Goal: Information Seeking & Learning: Compare options

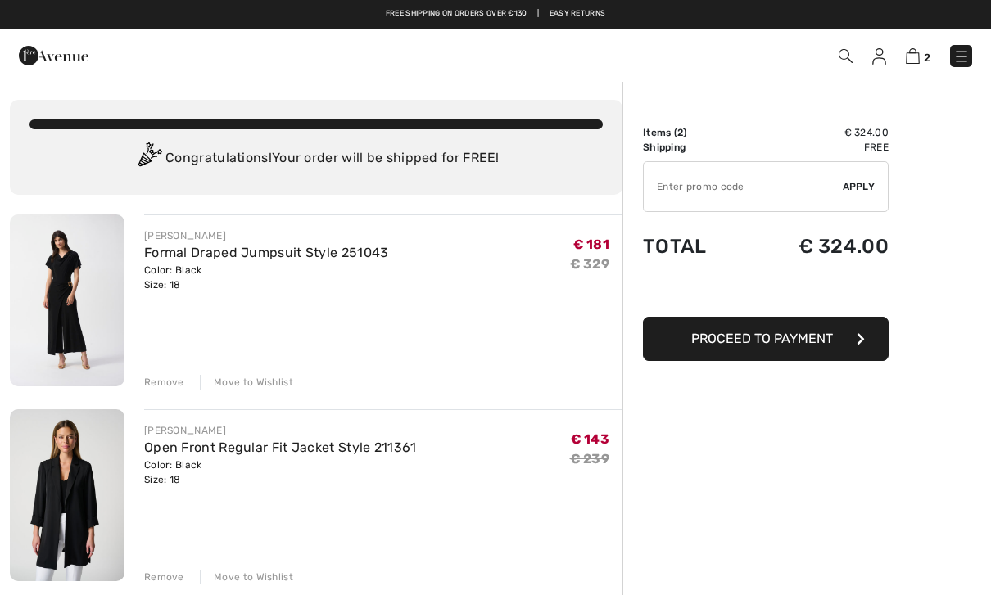
click at [161, 385] on div "Remove" at bounding box center [164, 382] width 40 height 15
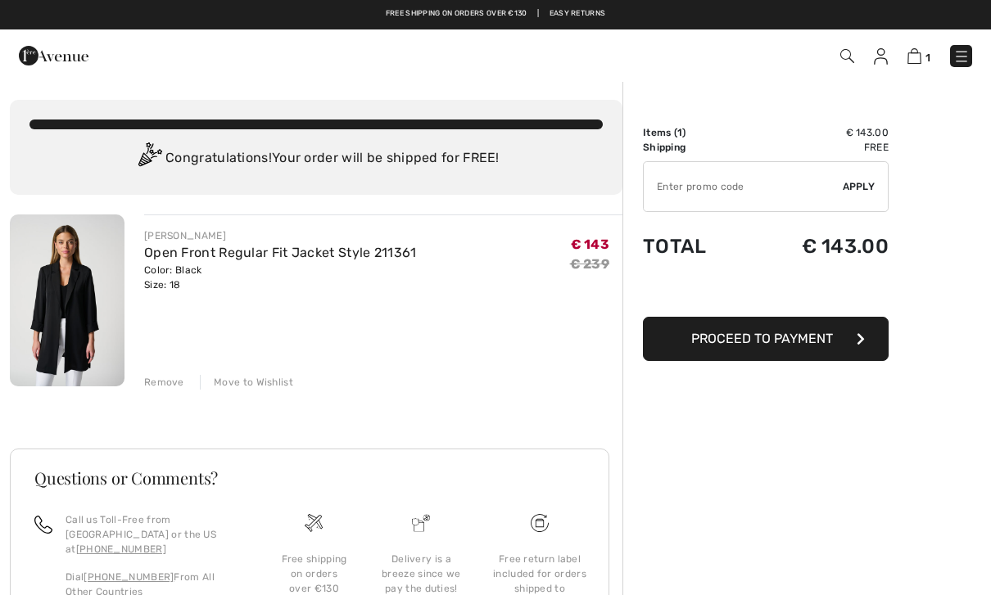
click at [72, 337] on img at bounding box center [67, 301] width 115 height 172
click at [158, 389] on div "Remove" at bounding box center [164, 382] width 40 height 15
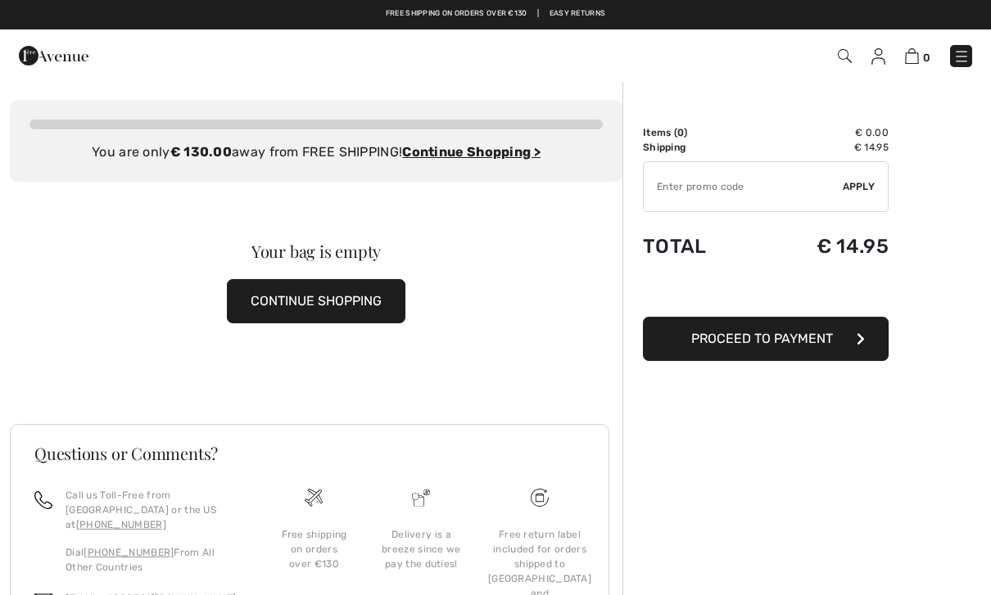
click at [969, 53] on img at bounding box center [961, 56] width 16 height 16
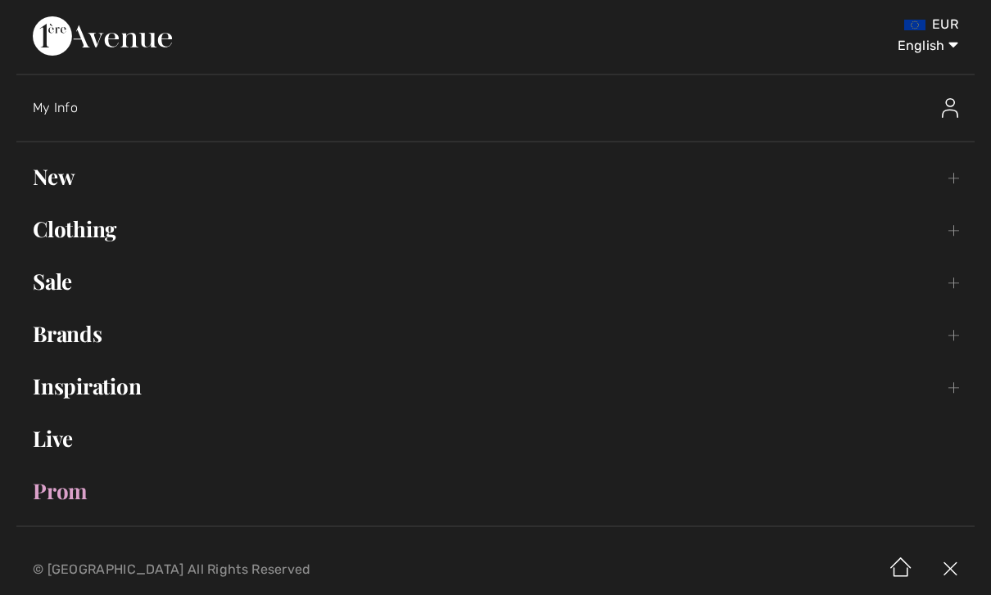
click at [56, 293] on link "Sale Toggle submenu" at bounding box center [495, 282] width 958 height 36
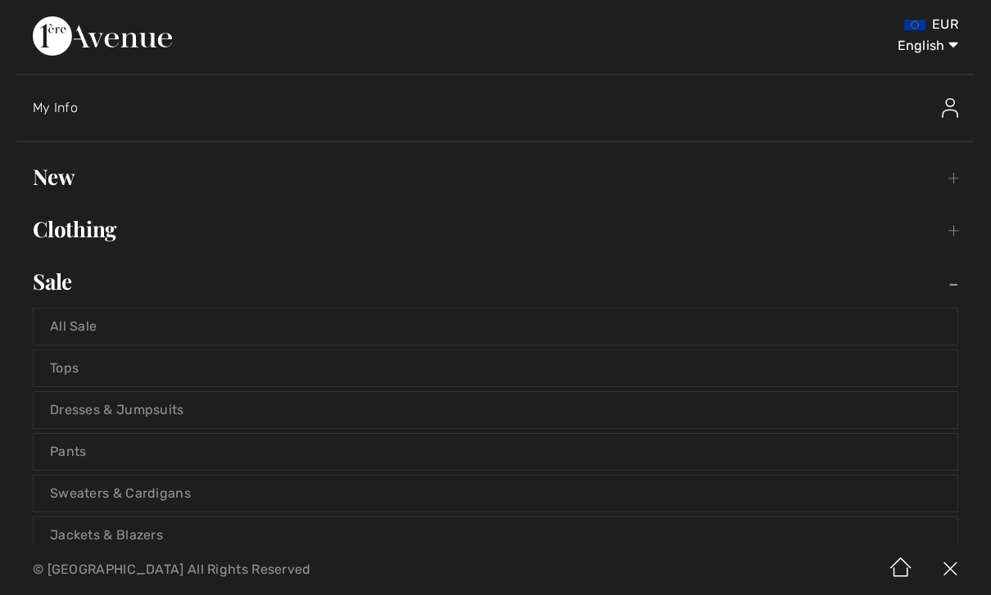
click at [77, 327] on link "All Sale" at bounding box center [496, 327] width 924 height 36
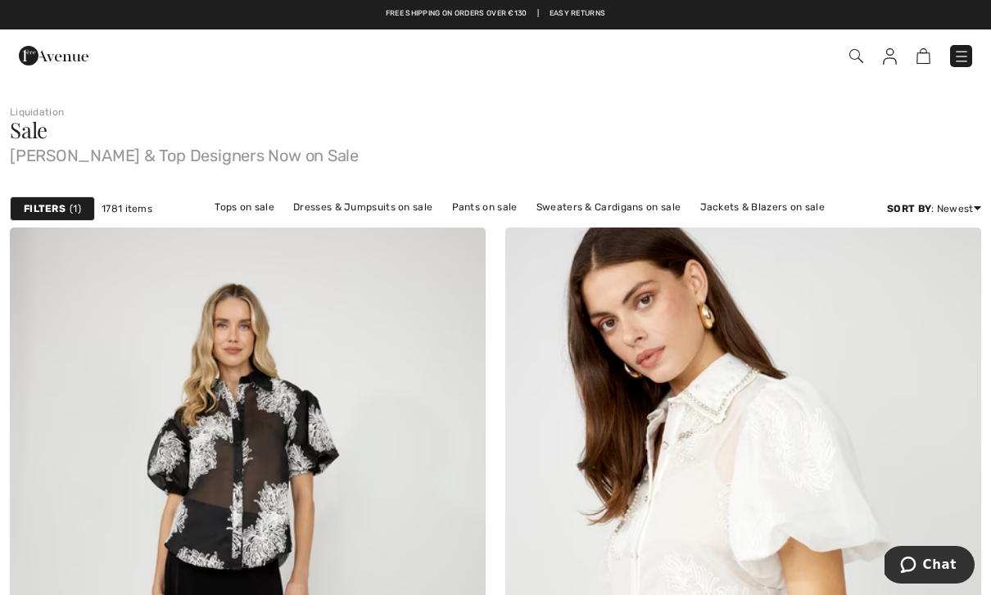
click at [57, 216] on div "Filters 1" at bounding box center [52, 209] width 85 height 25
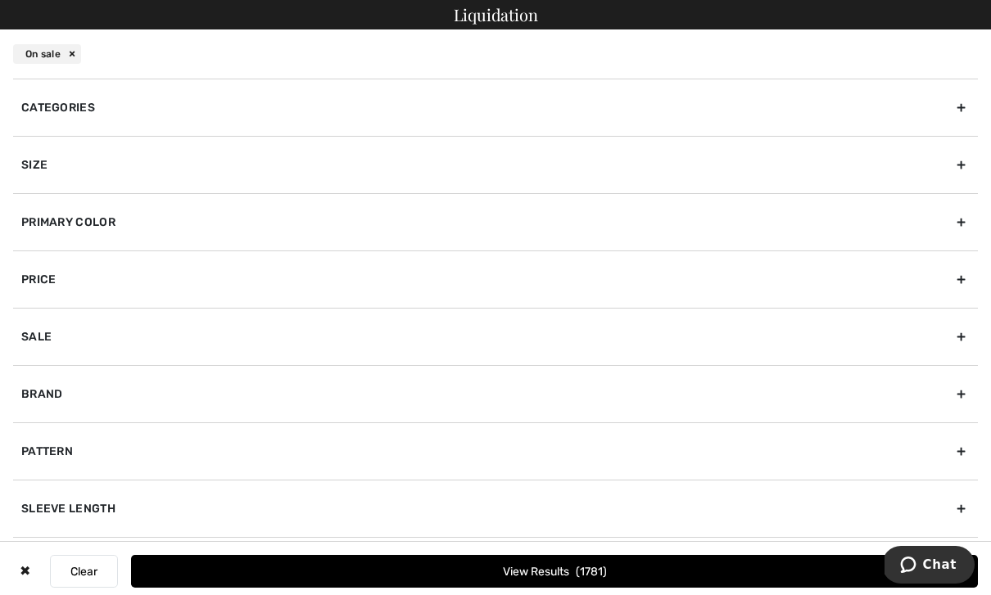
click at [34, 161] on div "Size" at bounding box center [495, 164] width 965 height 57
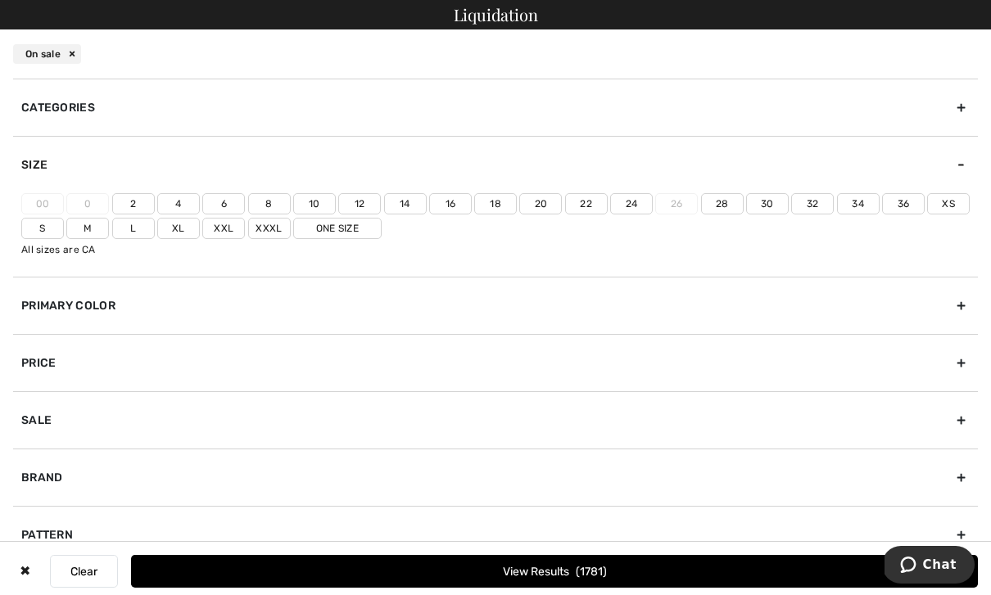
click at [490, 205] on label "18" at bounding box center [495, 203] width 43 height 21
click at [0, 0] on input"] "18" at bounding box center [0, 0] width 0 height 0
click at [569, 568] on button "View Results 362" at bounding box center [554, 571] width 847 height 33
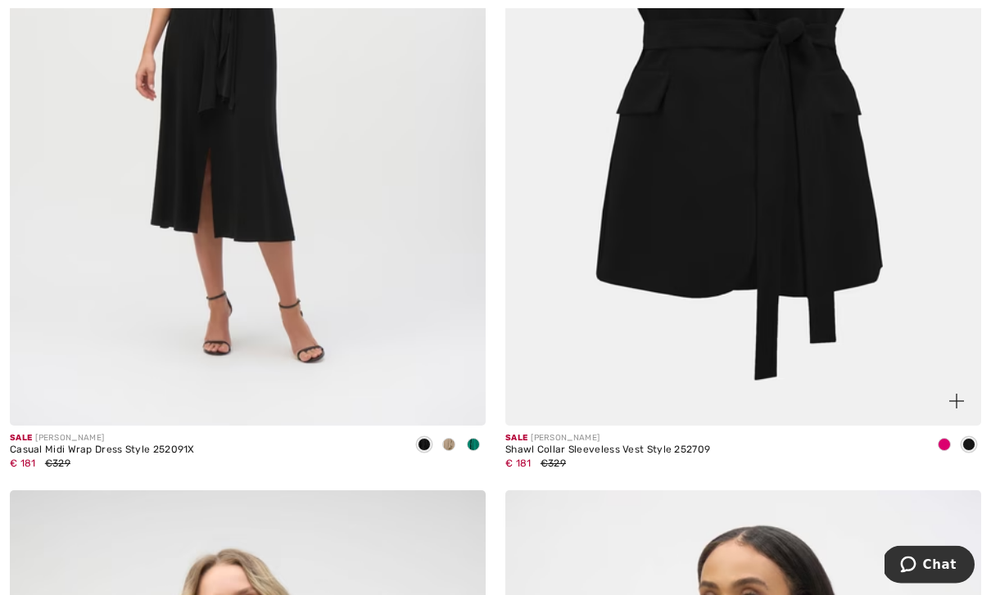
scroll to position [10942, 0]
click at [638, 446] on div "Shawl Collar Sleeveless Vest Style 252709" at bounding box center [607, 450] width 205 height 11
click at [962, 394] on img at bounding box center [956, 401] width 15 height 15
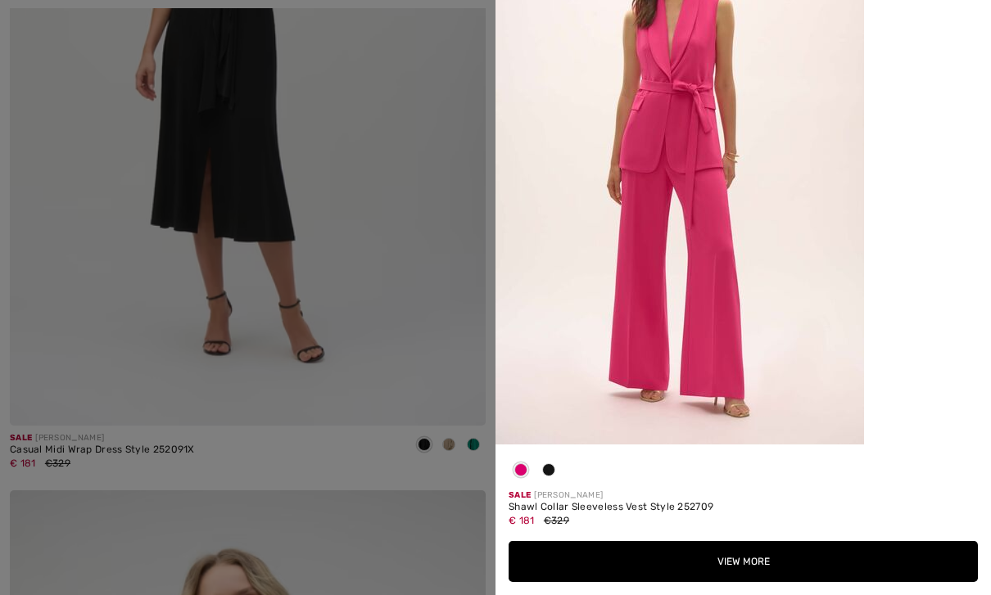
scroll to position [2591, 0]
click at [553, 490] on div at bounding box center [548, 474] width 25 height 32
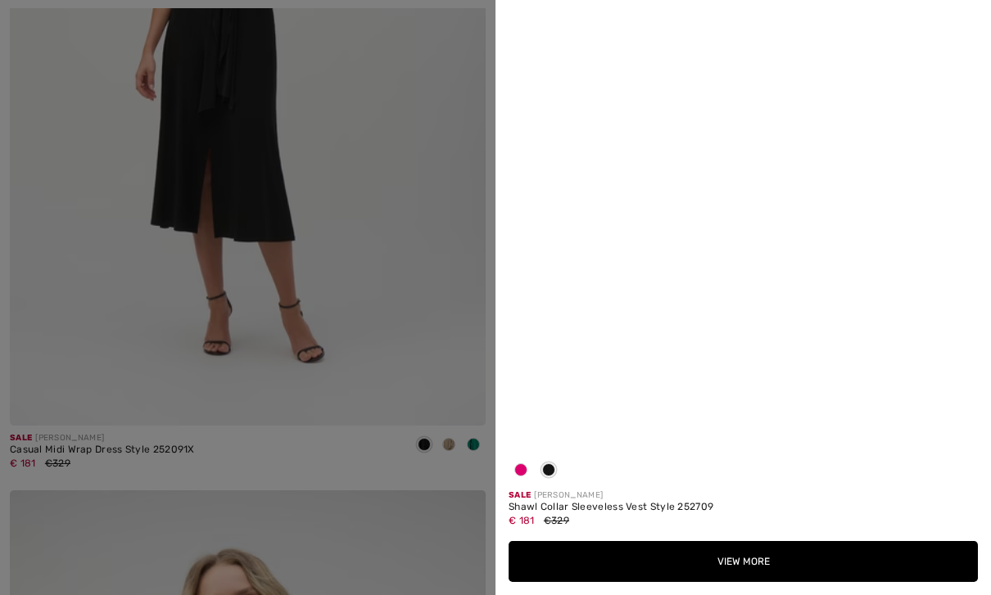
scroll to position [0, 0]
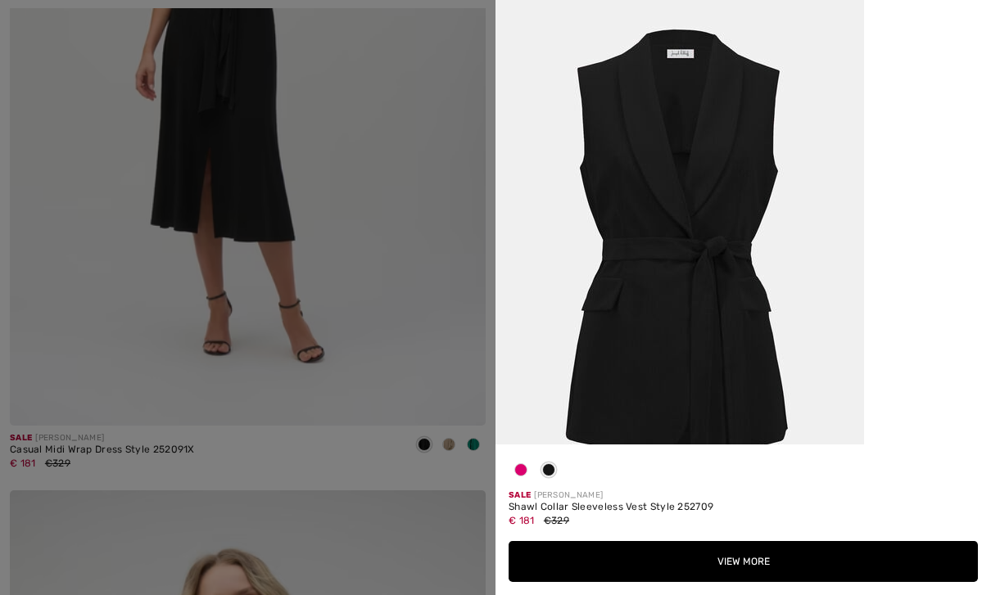
click at [562, 490] on div at bounding box center [743, 474] width 469 height 32
click at [734, 582] on button "View More" at bounding box center [743, 561] width 469 height 41
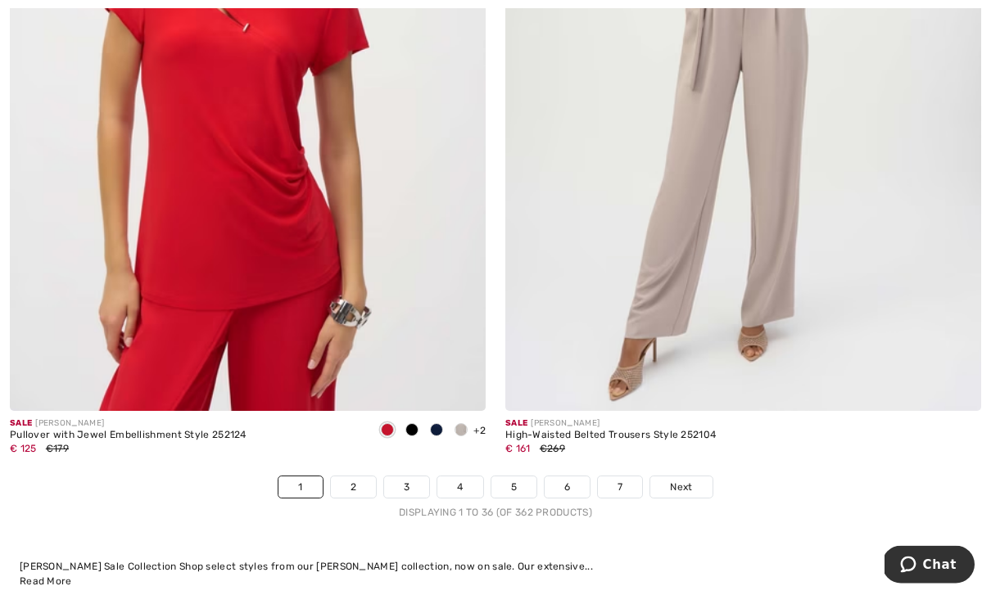
scroll to position [14070, 0]
click at [353, 481] on link "2" at bounding box center [353, 487] width 45 height 21
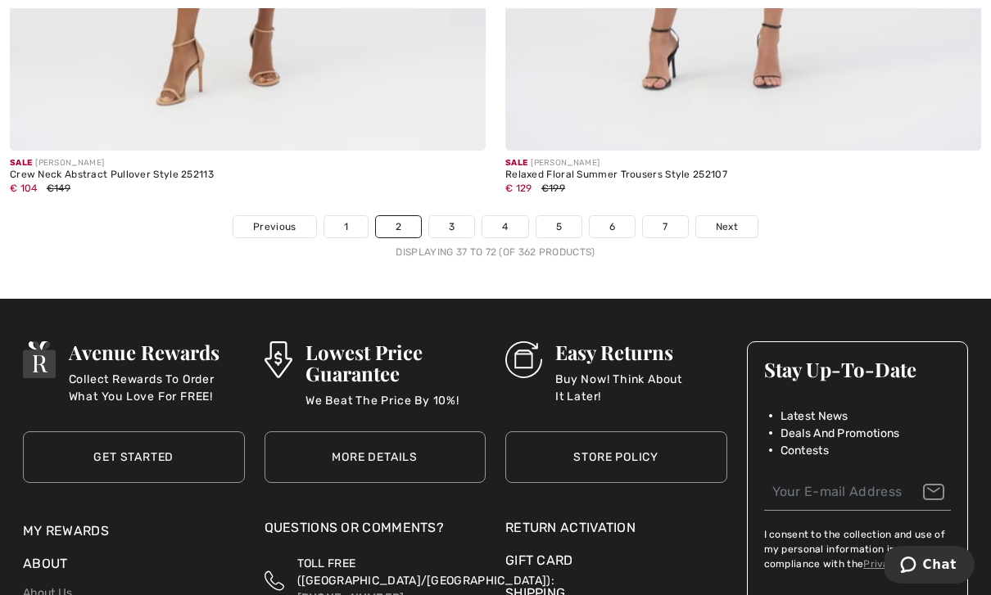
scroll to position [14303, 0]
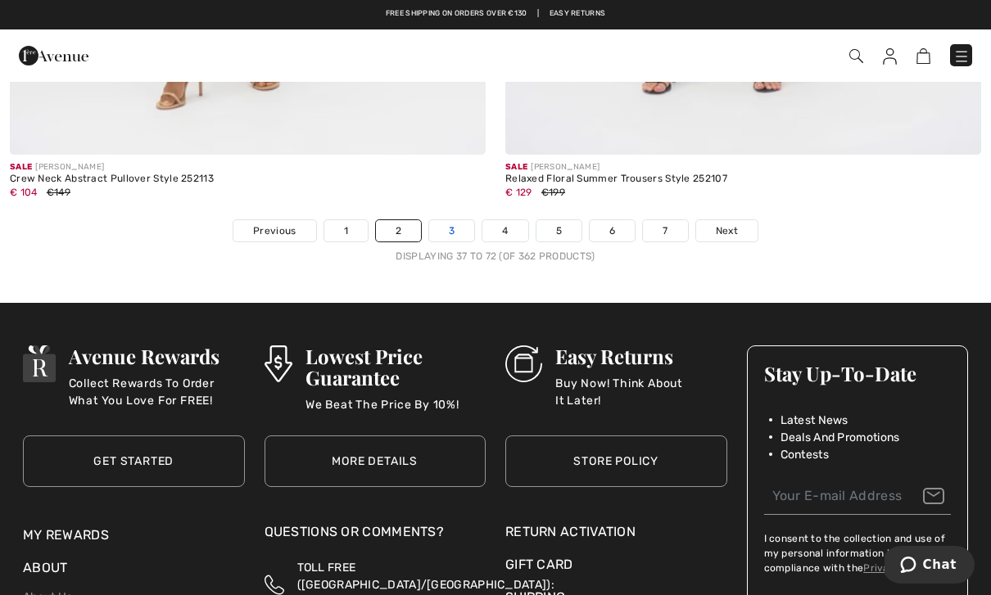
click at [449, 220] on link "3" at bounding box center [451, 230] width 45 height 21
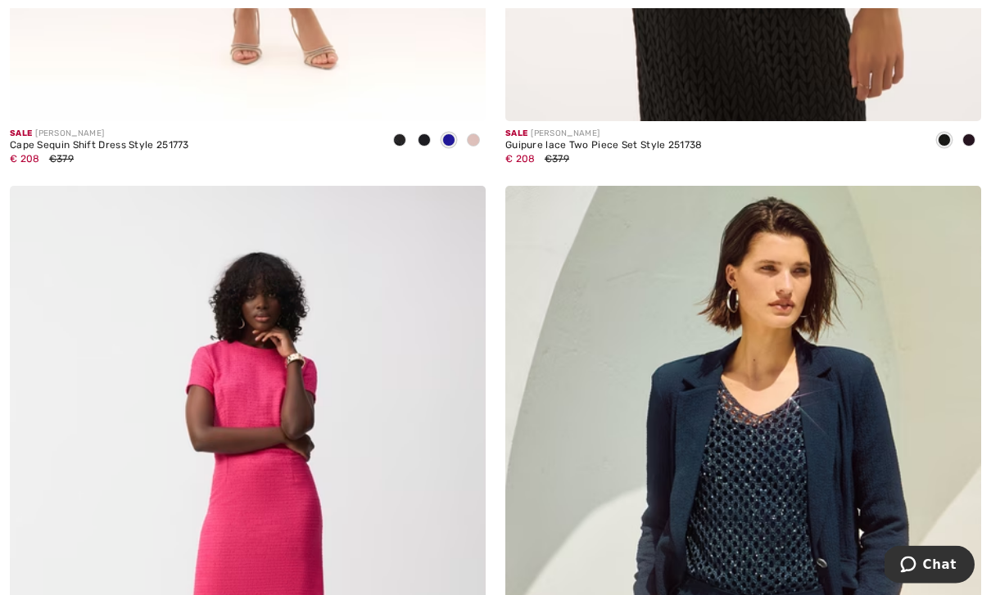
scroll to position [12832, 0]
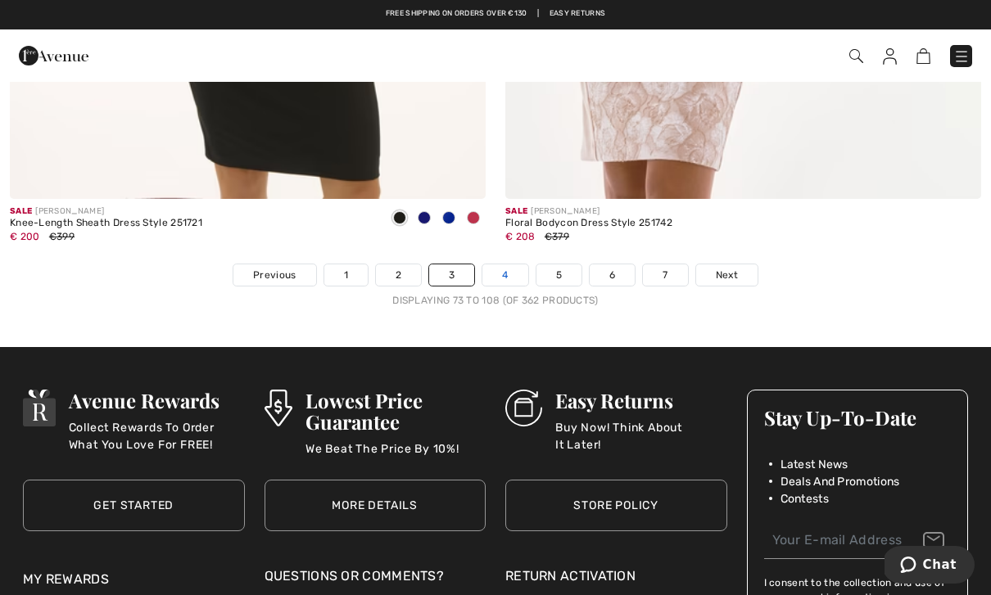
click at [499, 265] on link "4" at bounding box center [504, 275] width 45 height 21
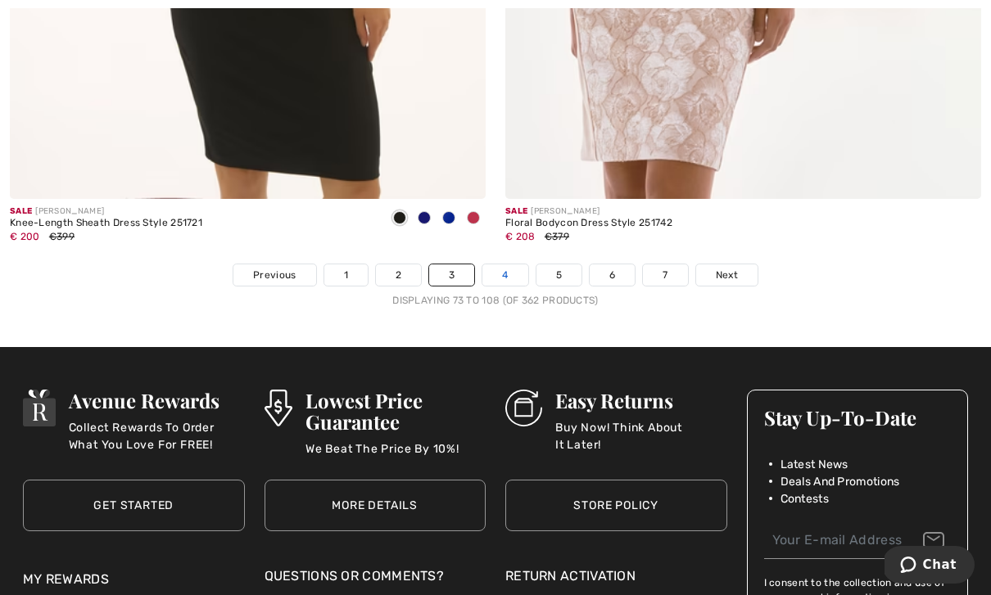
click at [500, 265] on link "4" at bounding box center [504, 275] width 45 height 21
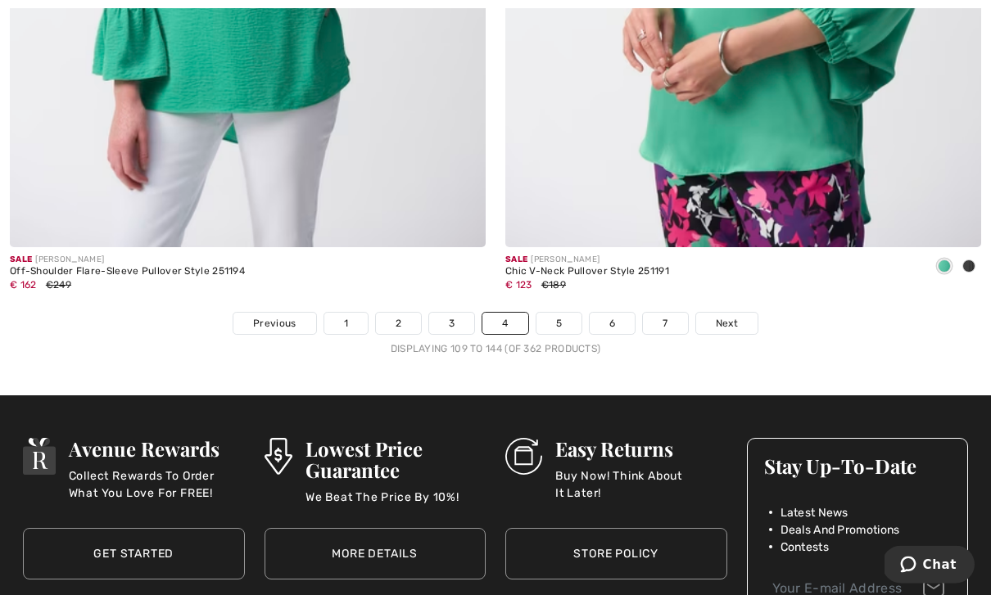
scroll to position [14285, 0]
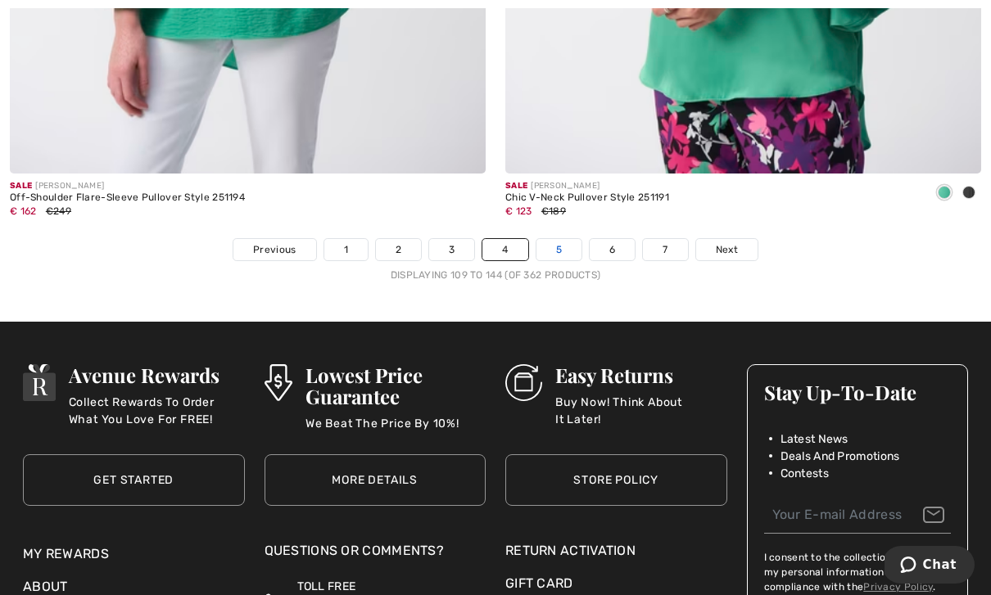
click at [566, 239] on link "5" at bounding box center [558, 249] width 45 height 21
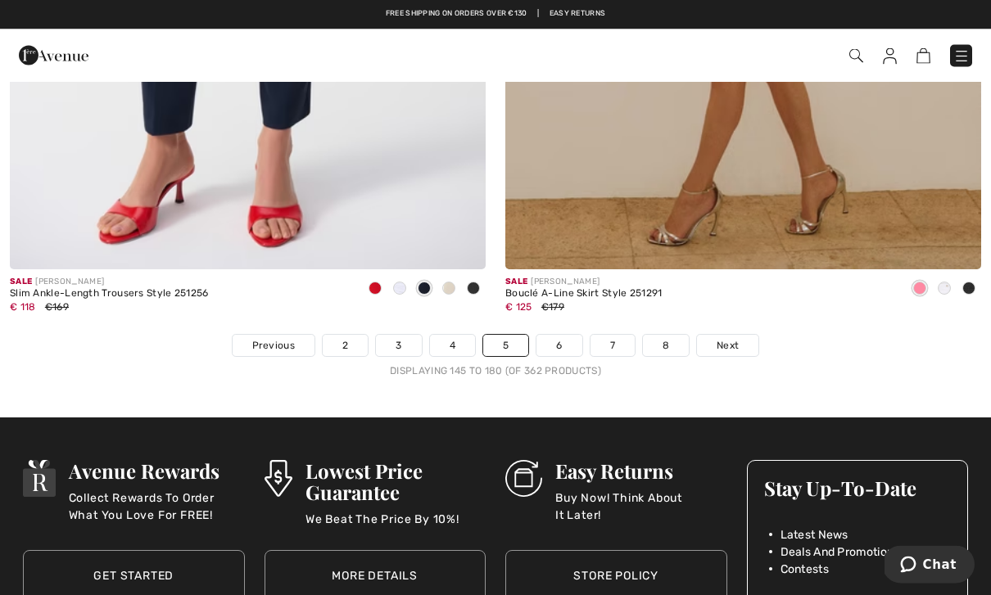
scroll to position [14140, 0]
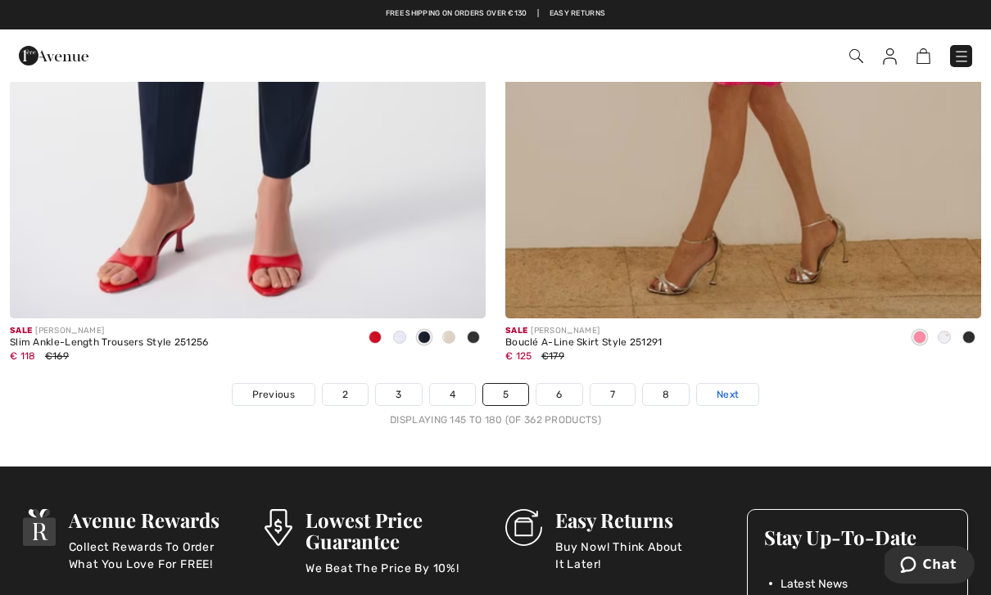
click at [742, 386] on link "Next" at bounding box center [727, 394] width 61 height 21
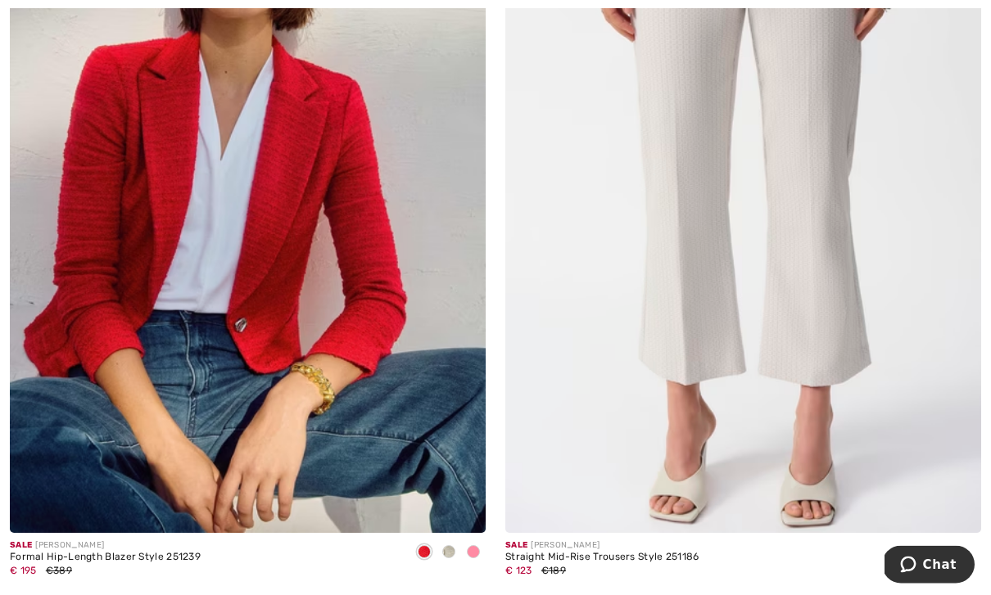
scroll to position [11590, 0]
click at [269, 302] on img at bounding box center [248, 177] width 476 height 714
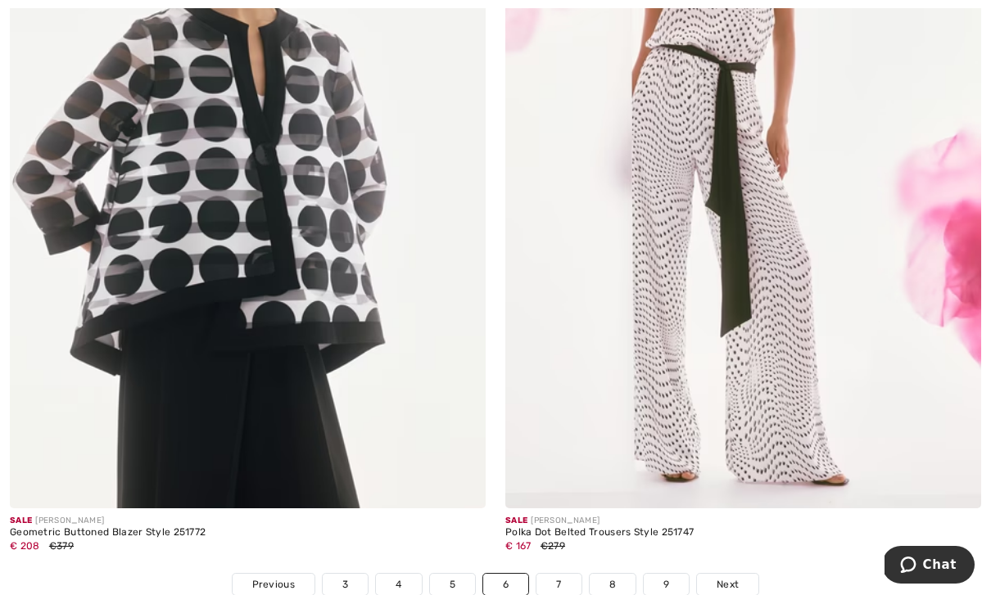
scroll to position [13968, 0]
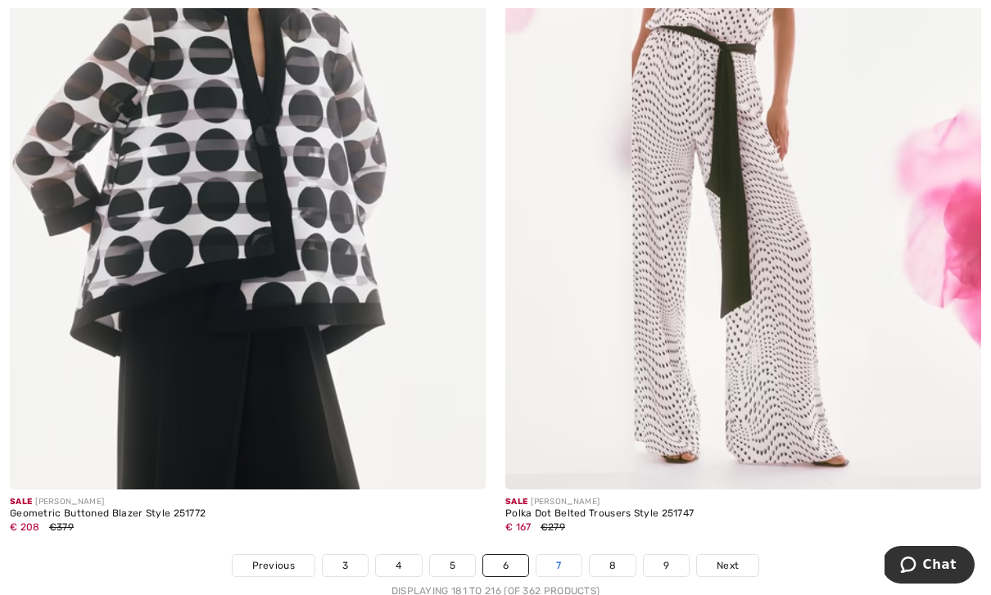
click at [564, 555] on link "7" at bounding box center [558, 565] width 44 height 21
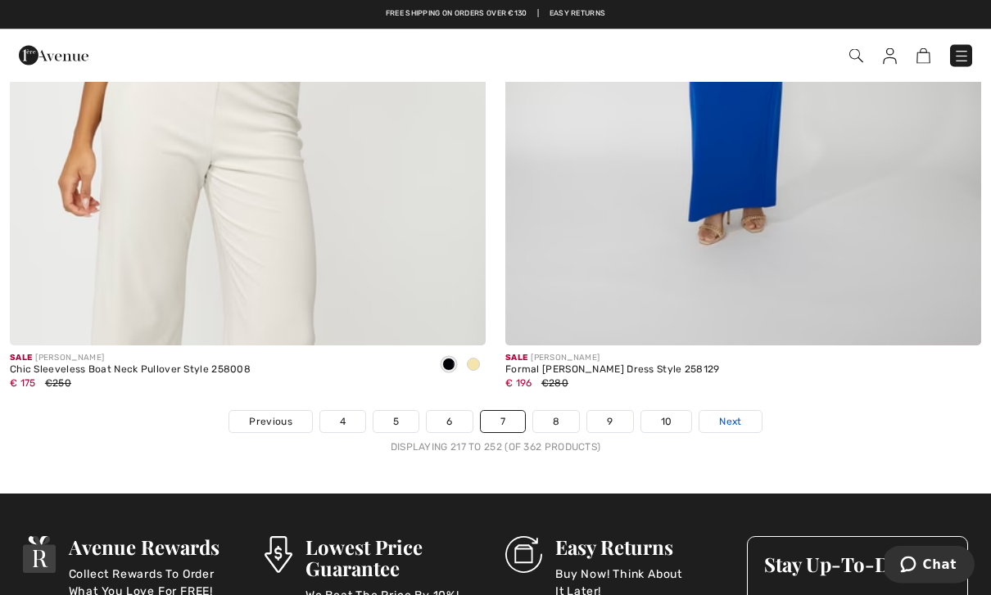
scroll to position [14113, 0]
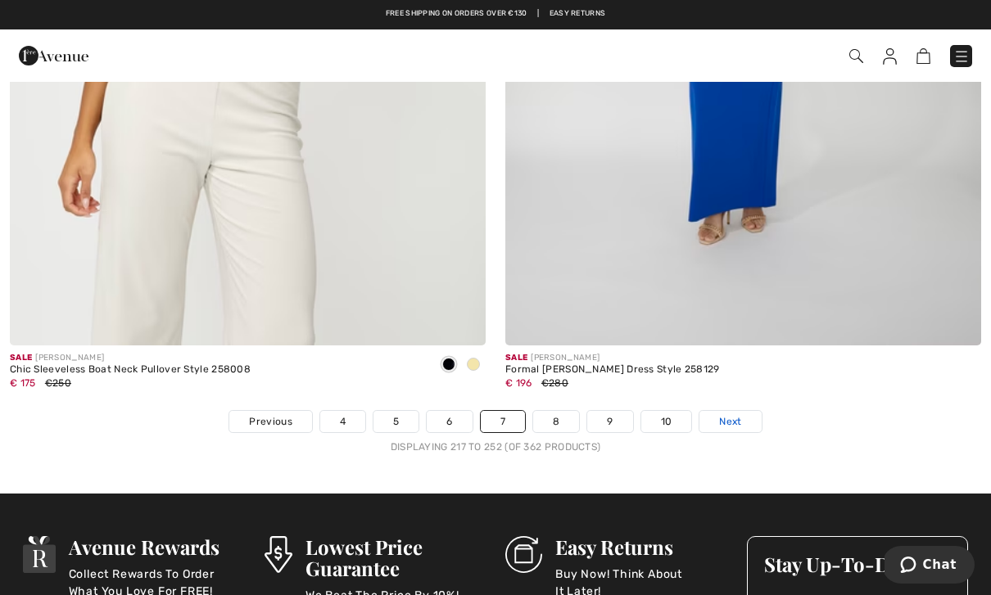
click at [742, 411] on link "Next" at bounding box center [729, 421] width 61 height 21
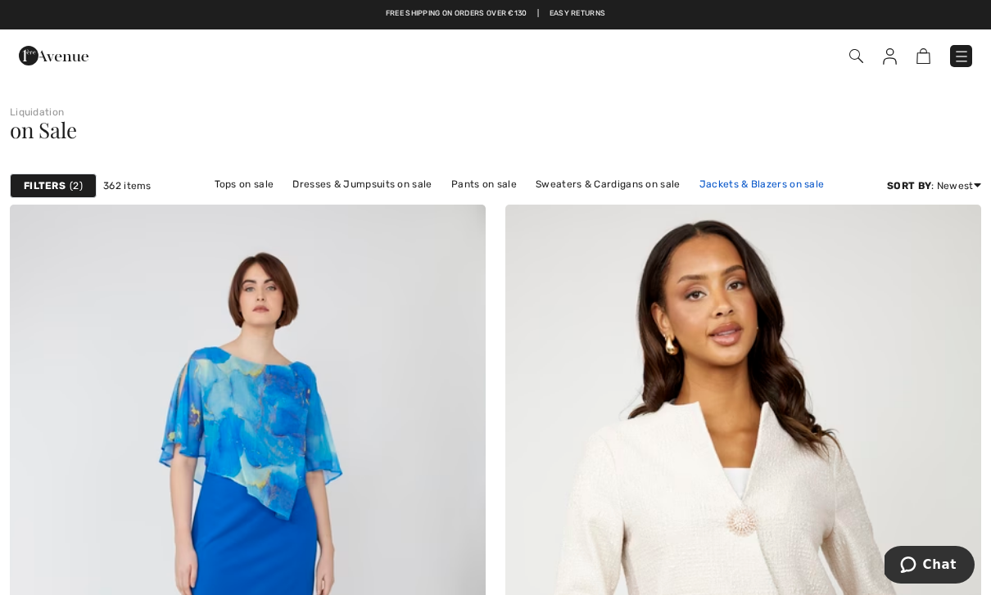
click at [695, 194] on link "Jackets & Blazers on sale" at bounding box center [762, 184] width 142 height 21
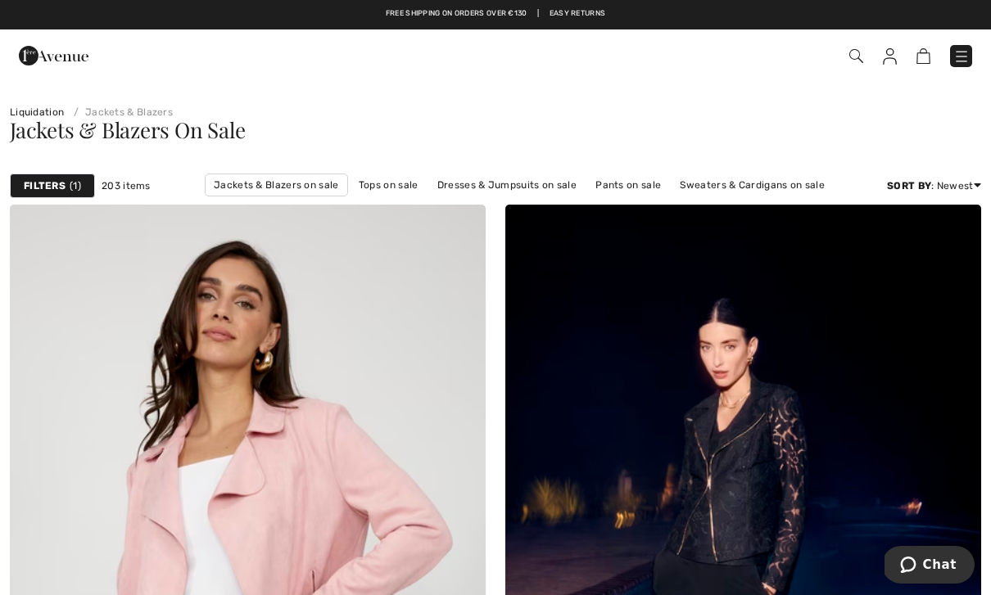
click at [61, 192] on strong "Filters" at bounding box center [45, 186] width 42 height 15
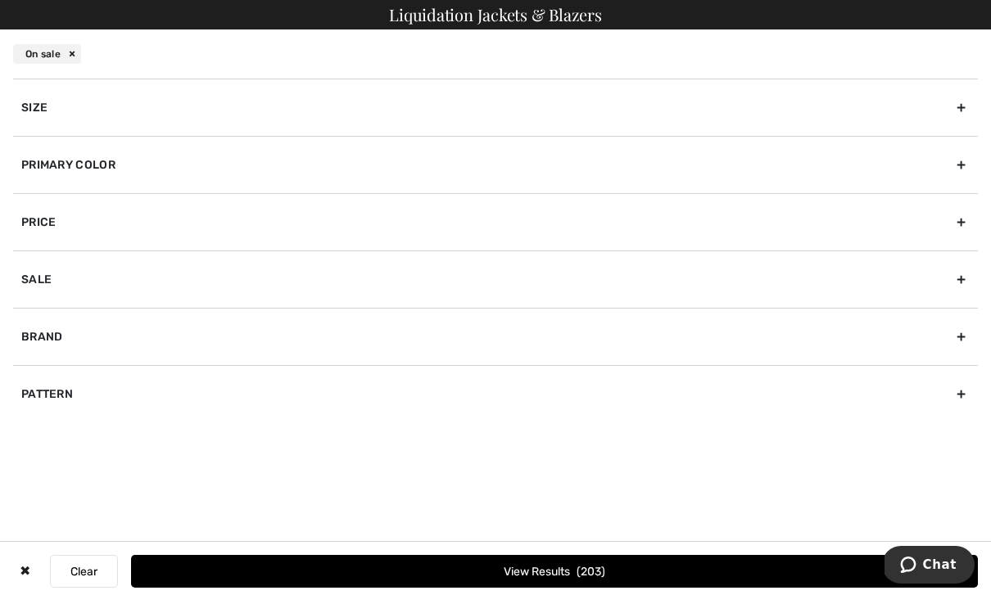
click at [28, 108] on div "Size" at bounding box center [495, 107] width 965 height 57
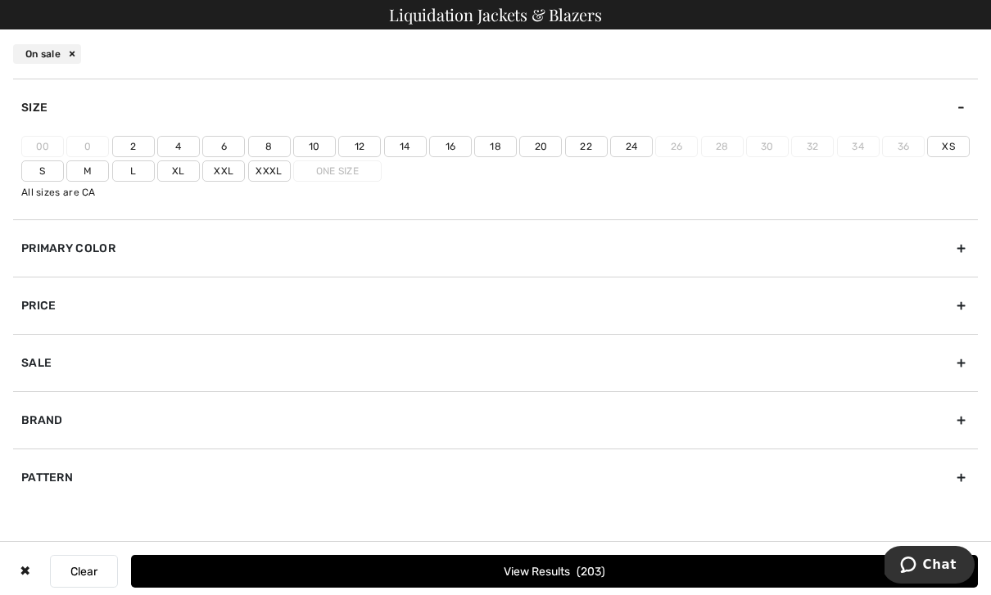
click at [490, 155] on label "18" at bounding box center [495, 146] width 43 height 21
click at [0, 0] on input"] "18" at bounding box center [0, 0] width 0 height 0
click at [500, 585] on button "View Results 41" at bounding box center [554, 571] width 847 height 33
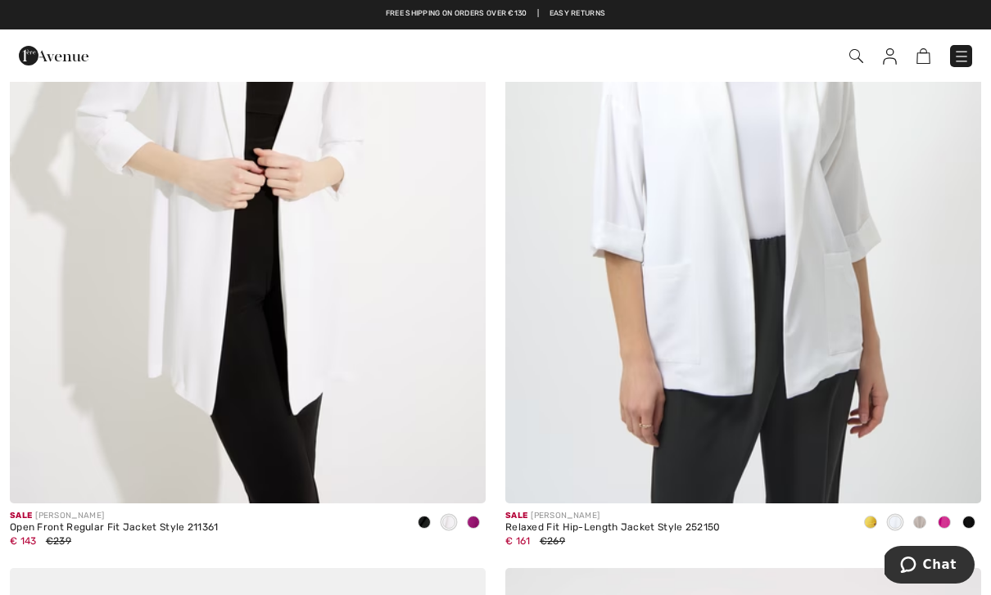
scroll to position [1193, 0]
click at [184, 278] on img at bounding box center [248, 147] width 476 height 714
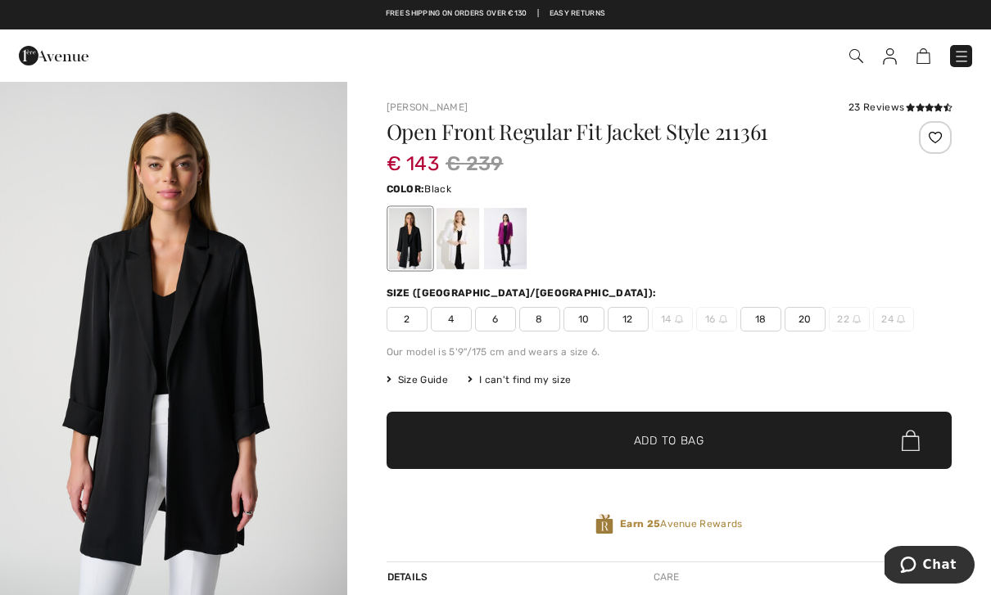
scroll to position [18, 0]
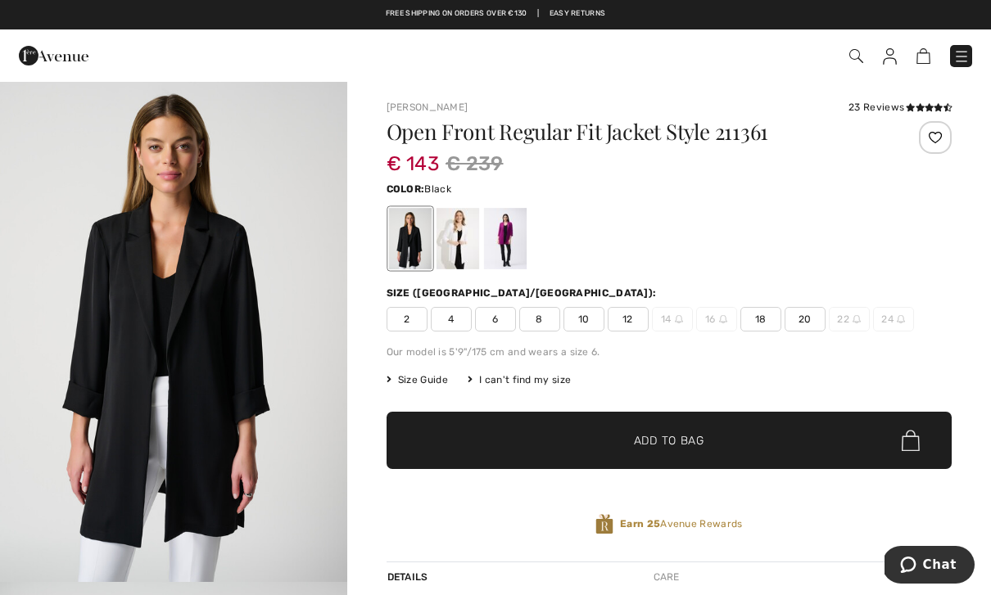
click at [431, 244] on div at bounding box center [409, 238] width 43 height 61
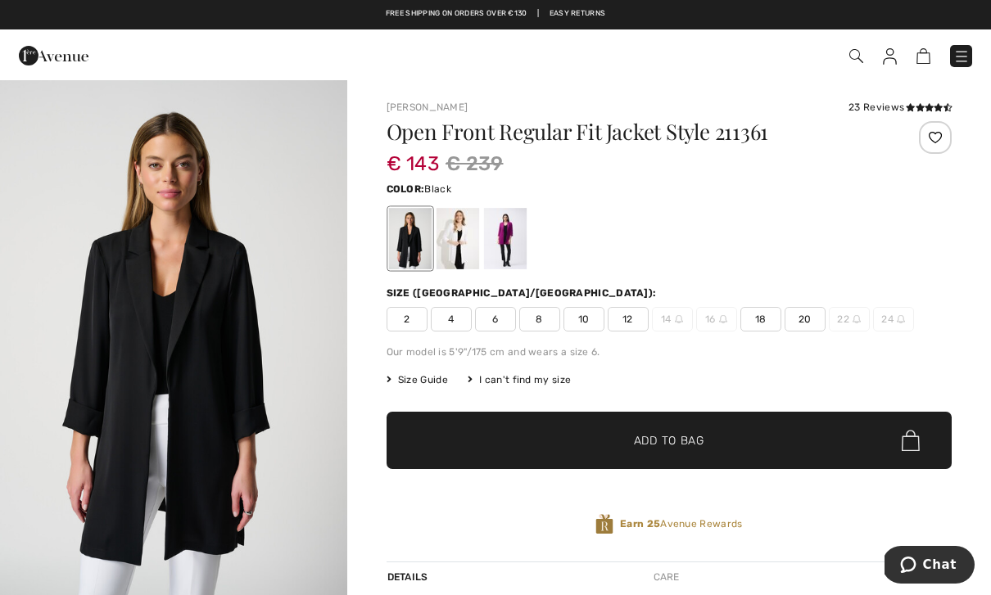
click at [496, 249] on div at bounding box center [504, 238] width 43 height 61
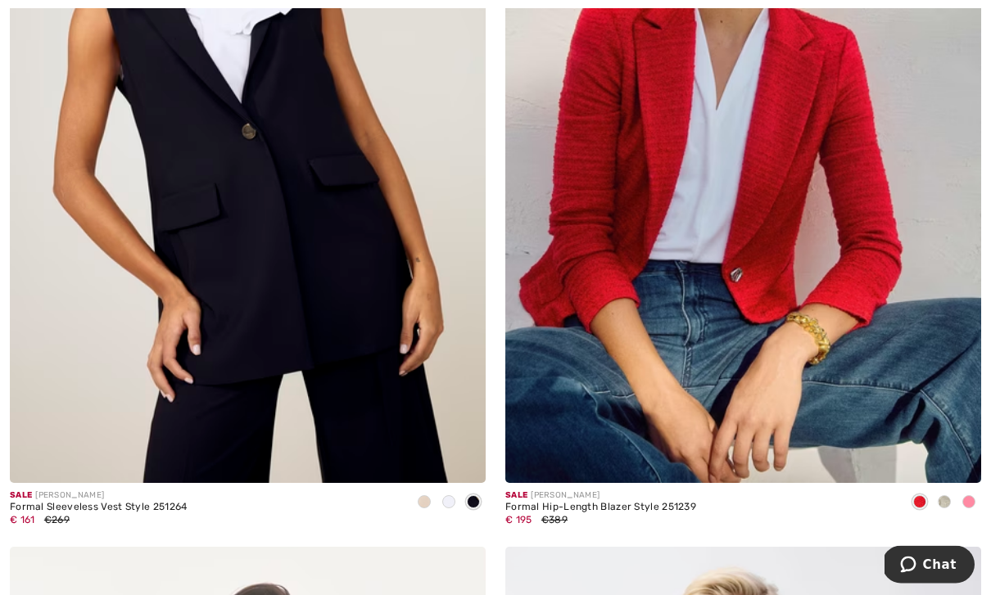
scroll to position [8373, 0]
click at [183, 242] on img at bounding box center [248, 126] width 476 height 714
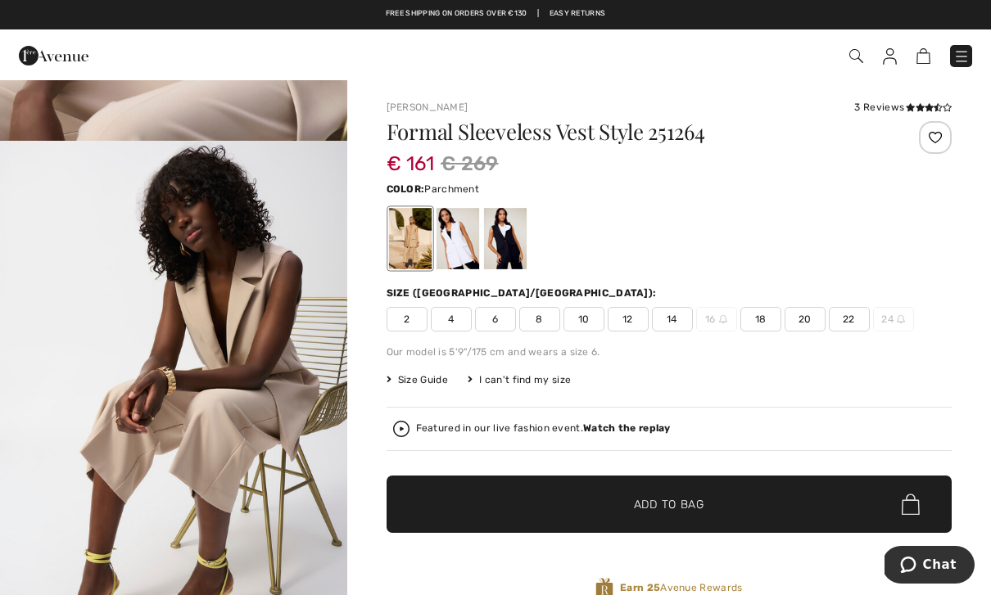
scroll to position [2506, 0]
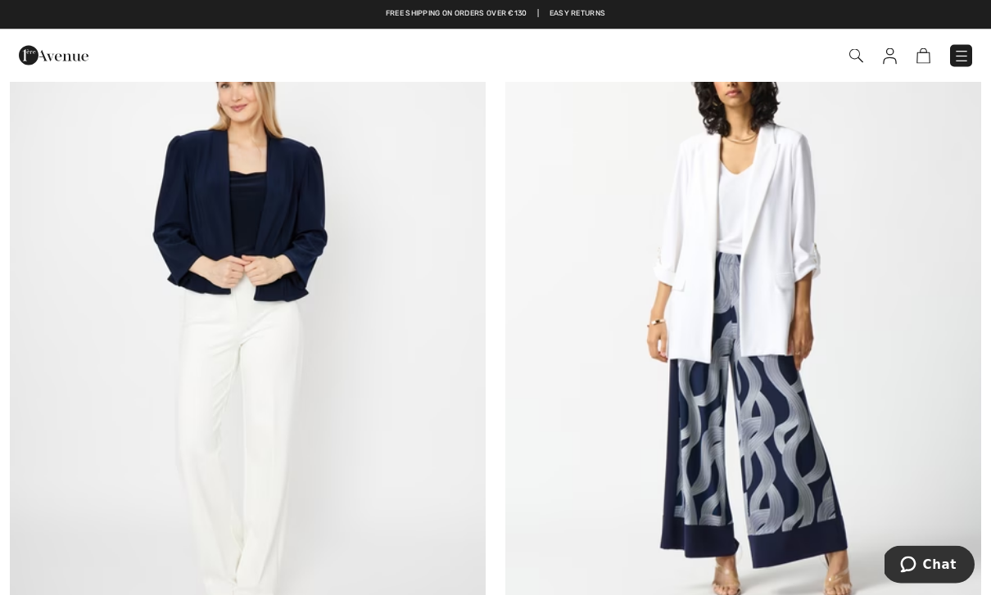
scroll to position [13770, 0]
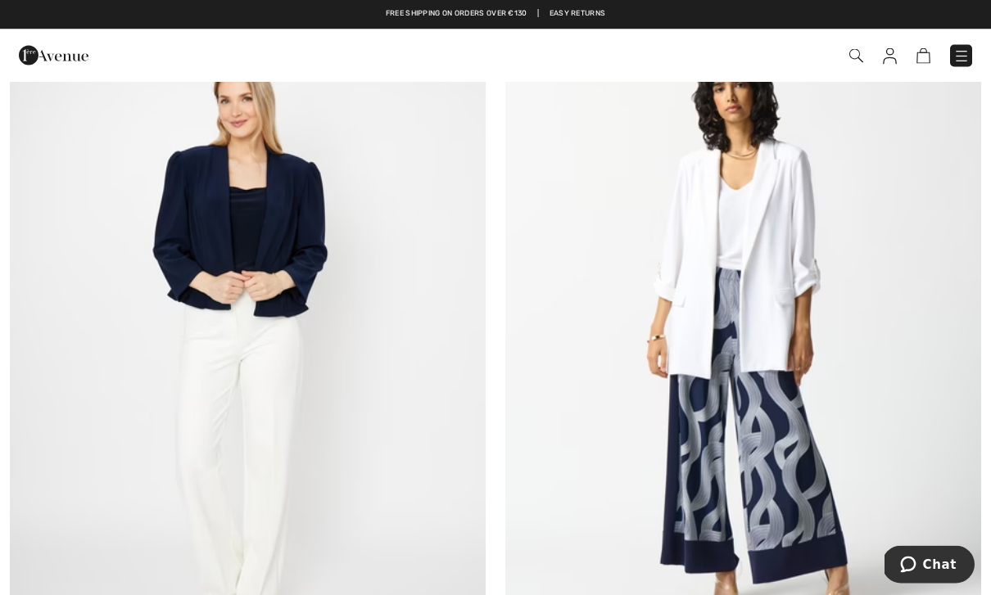
click at [686, 220] on img at bounding box center [743, 331] width 476 height 714
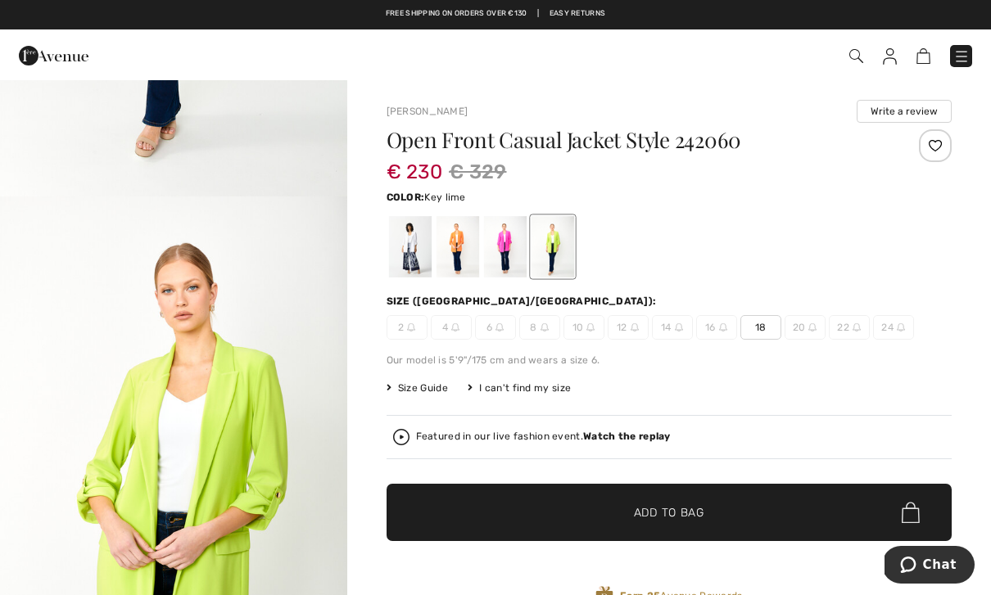
scroll to position [396, 0]
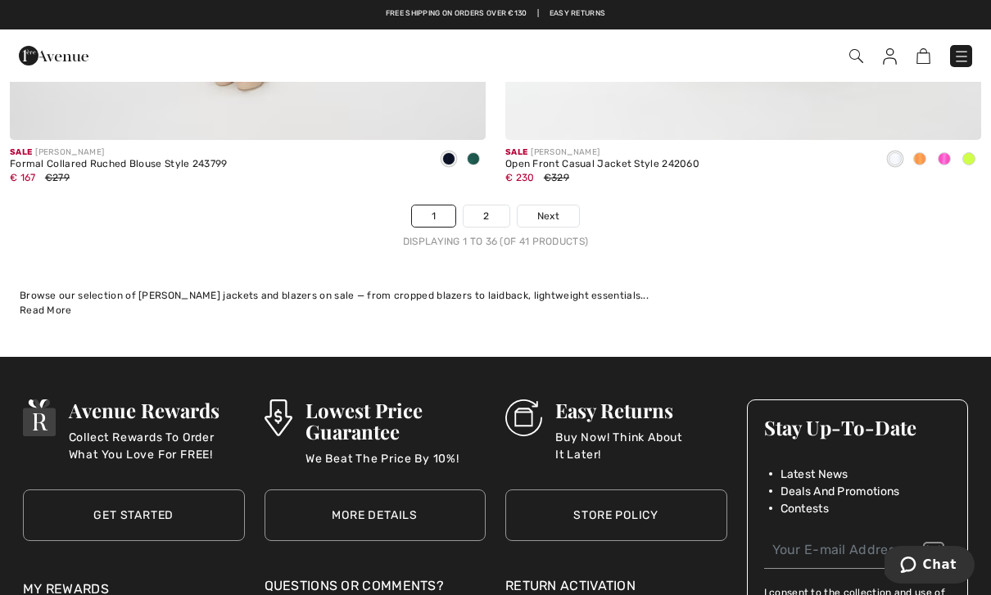
scroll to position [14317, 0]
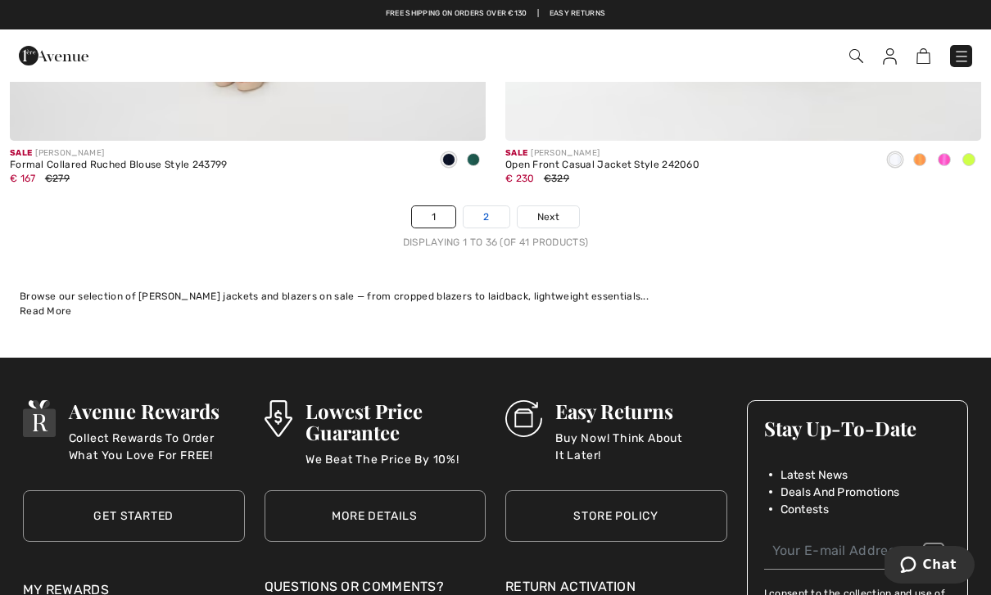
click at [483, 207] on link "2" at bounding box center [486, 216] width 45 height 21
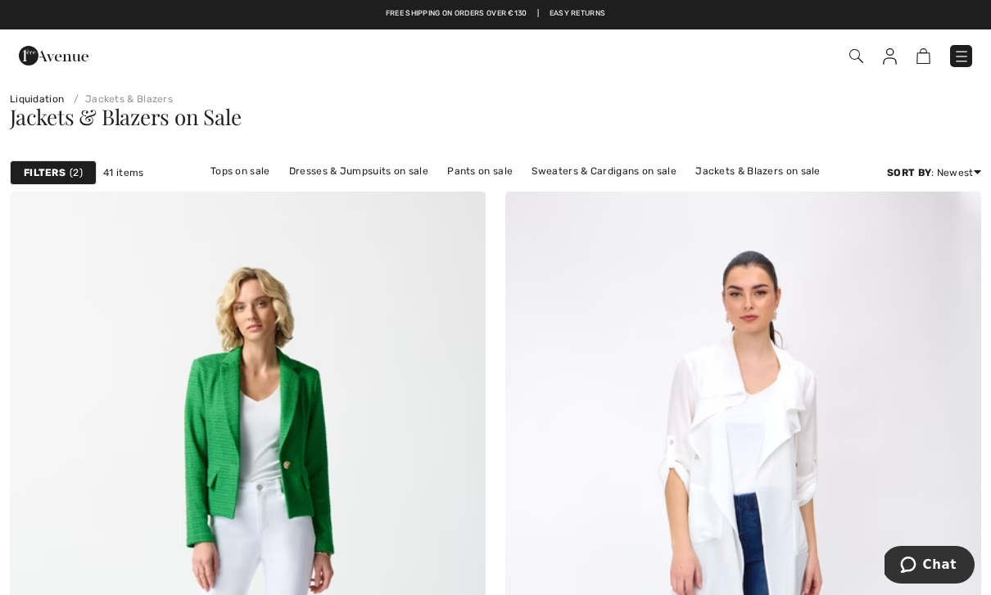
scroll to position [12, 0]
click at [201, 457] on img at bounding box center [248, 549] width 476 height 714
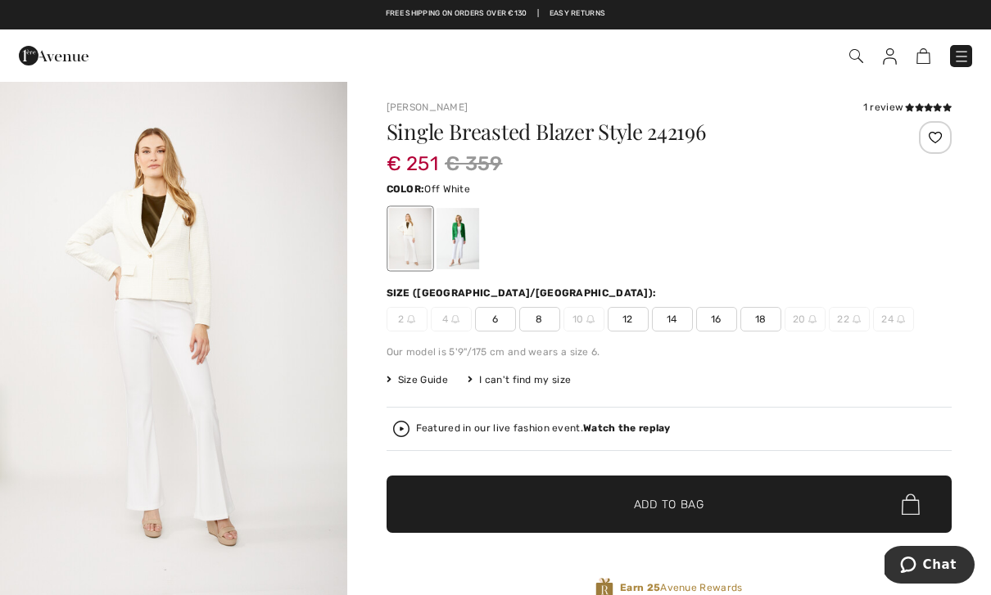
click at [460, 243] on div at bounding box center [457, 238] width 43 height 61
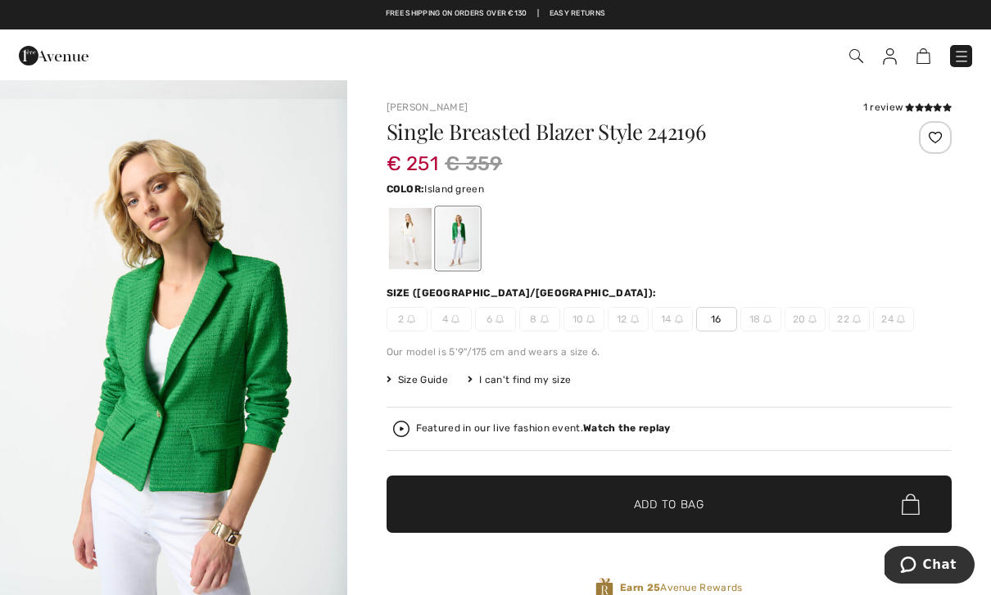
scroll to position [482, 0]
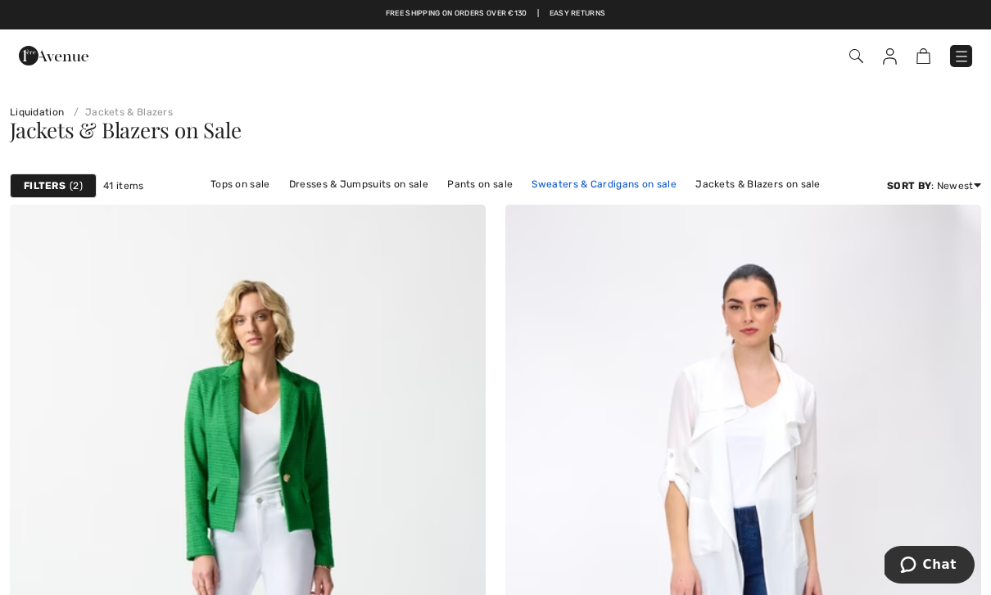
click at [535, 192] on link "Sweaters & Cardigans on sale" at bounding box center [603, 184] width 161 height 21
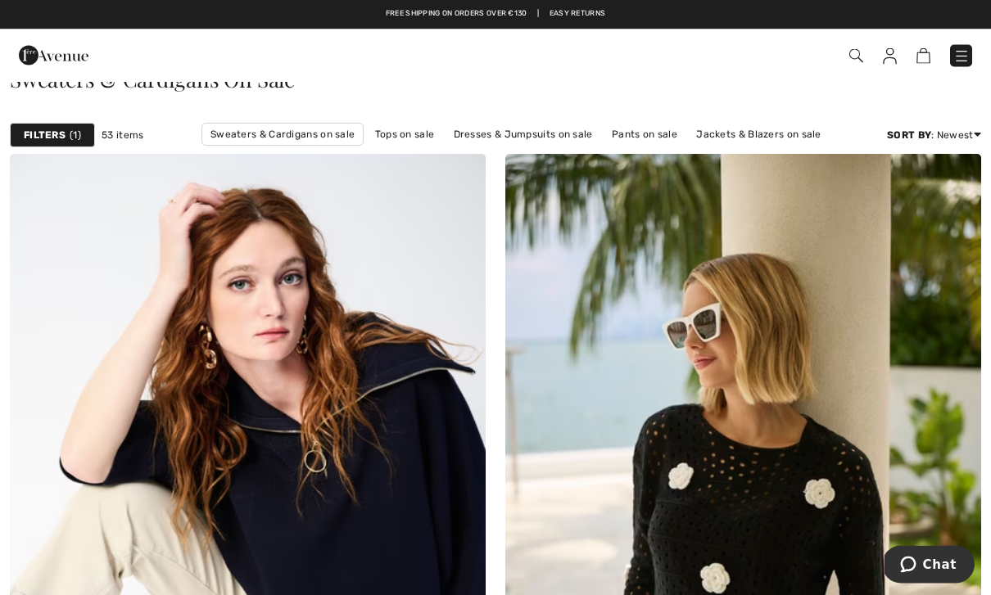
scroll to position [49, 0]
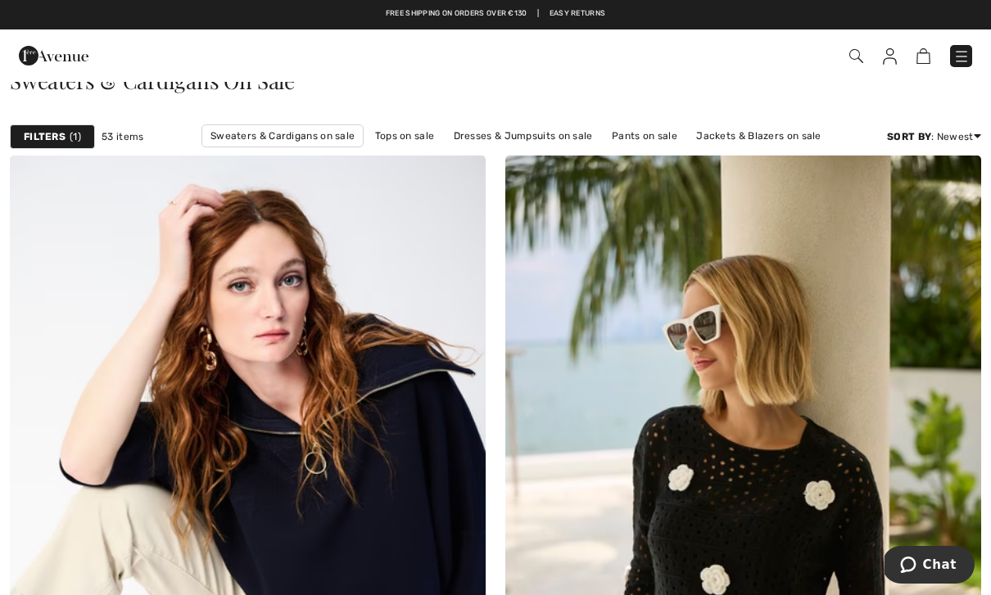
click at [57, 143] on strong "Filters" at bounding box center [45, 136] width 42 height 15
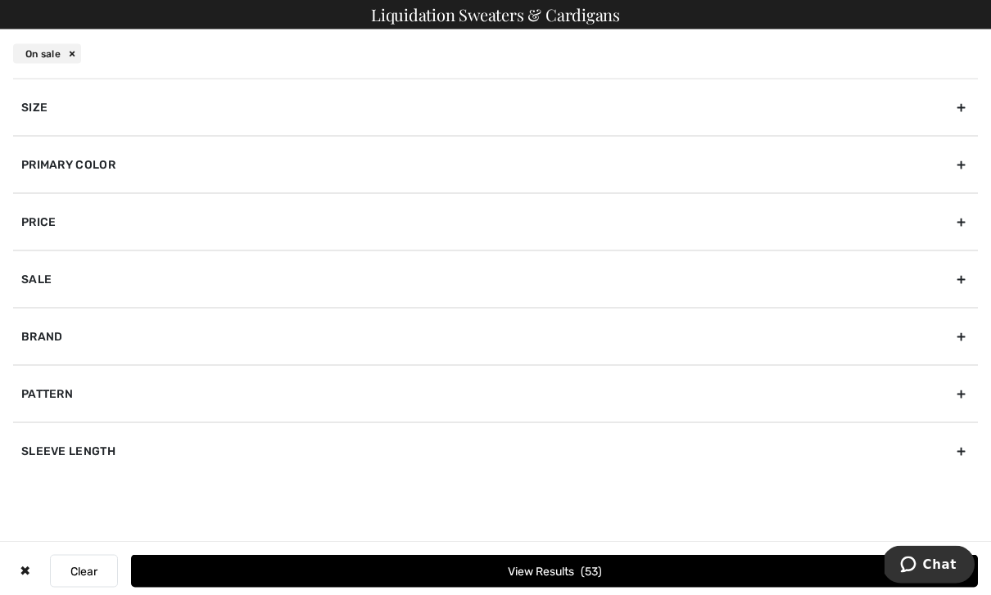
scroll to position [0, 0]
click at [43, 106] on div "Size" at bounding box center [495, 107] width 965 height 57
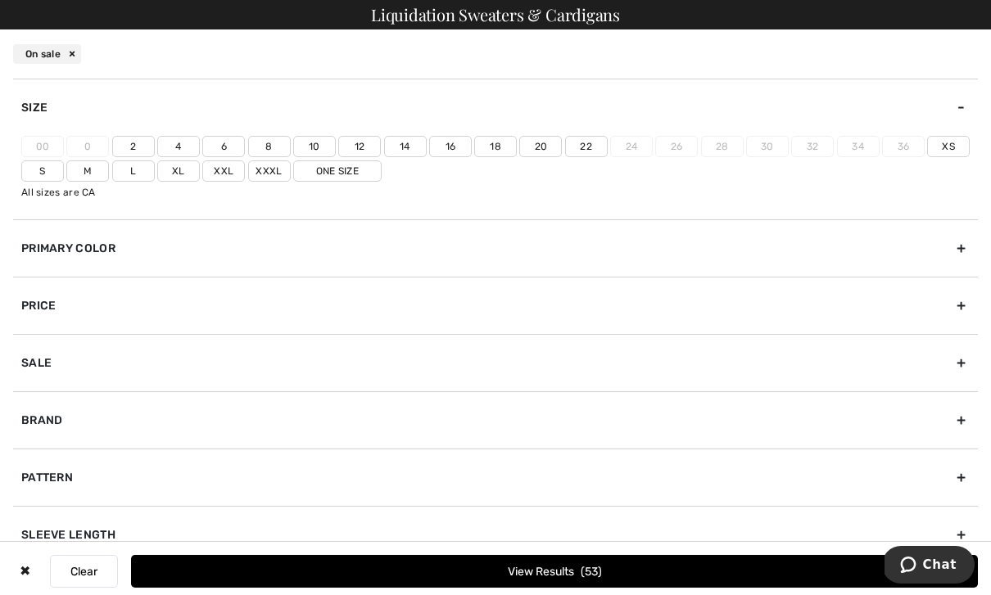
click at [493, 149] on label "18" at bounding box center [495, 146] width 43 height 21
click at [0, 0] on input"] "18" at bounding box center [0, 0] width 0 height 0
click at [366, 580] on button "View Results 3" at bounding box center [554, 571] width 847 height 33
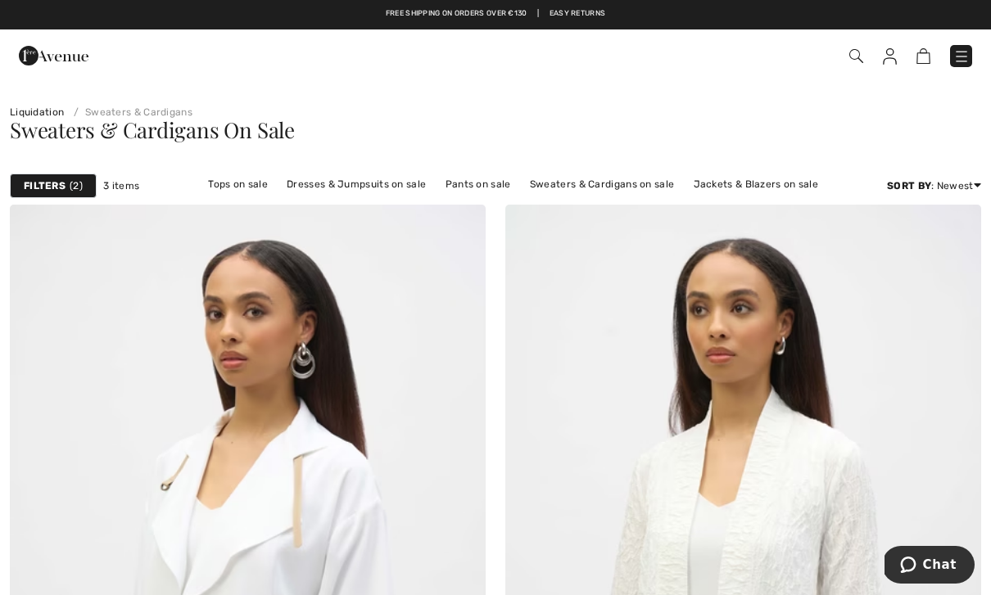
click at [983, 52] on div "Checkout" at bounding box center [699, 56] width 571 height 34
click at [963, 61] on img at bounding box center [961, 56] width 16 height 16
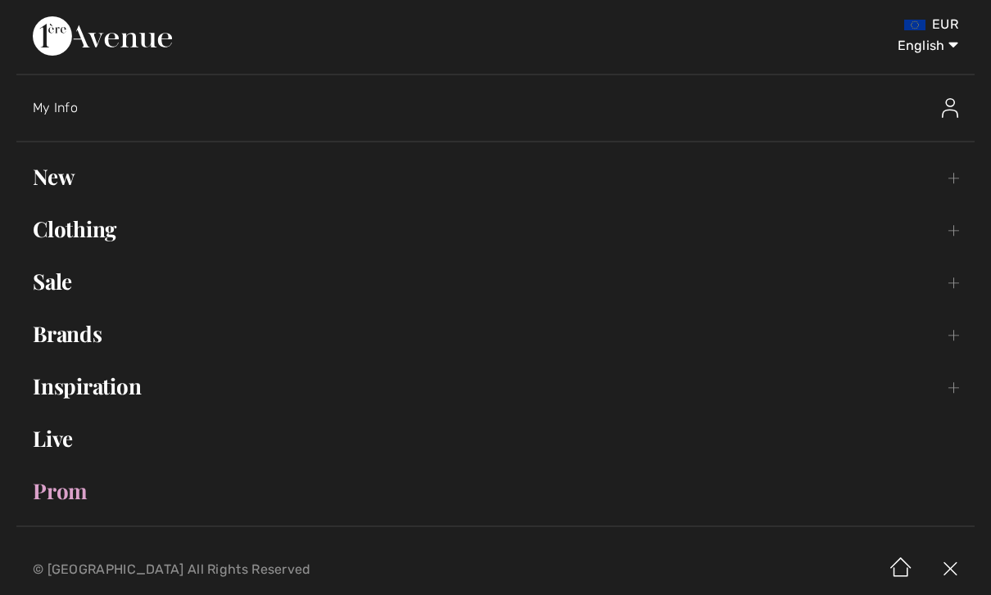
click at [58, 172] on link "New Toggle submenu" at bounding box center [495, 177] width 958 height 36
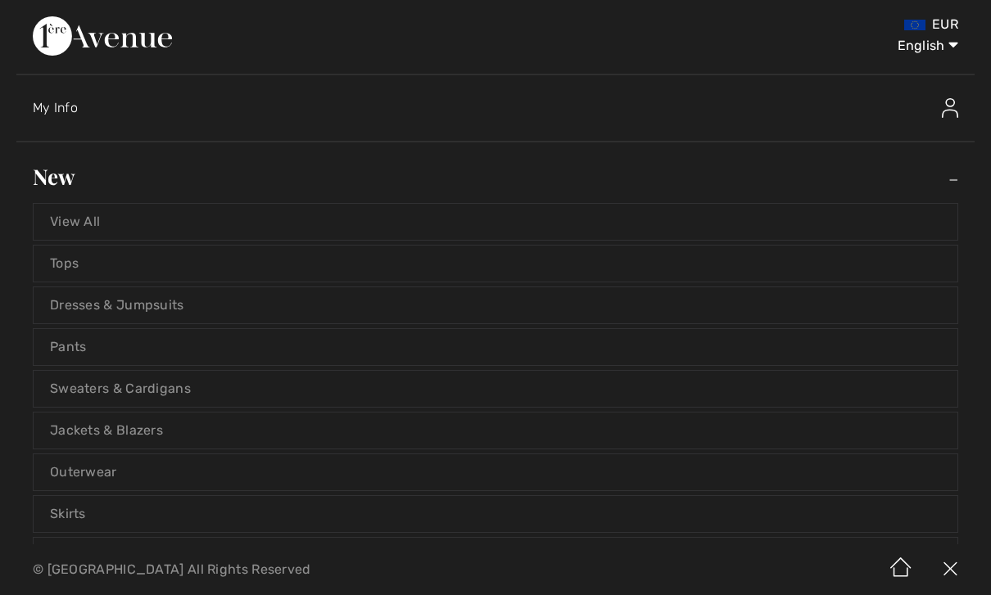
click at [945, 55] on select "English Français" at bounding box center [915, 42] width 85 height 49
click at [956, 20] on select "English Français" at bounding box center [915, 42] width 85 height 49
click at [944, 114] on img at bounding box center [950, 108] width 16 height 20
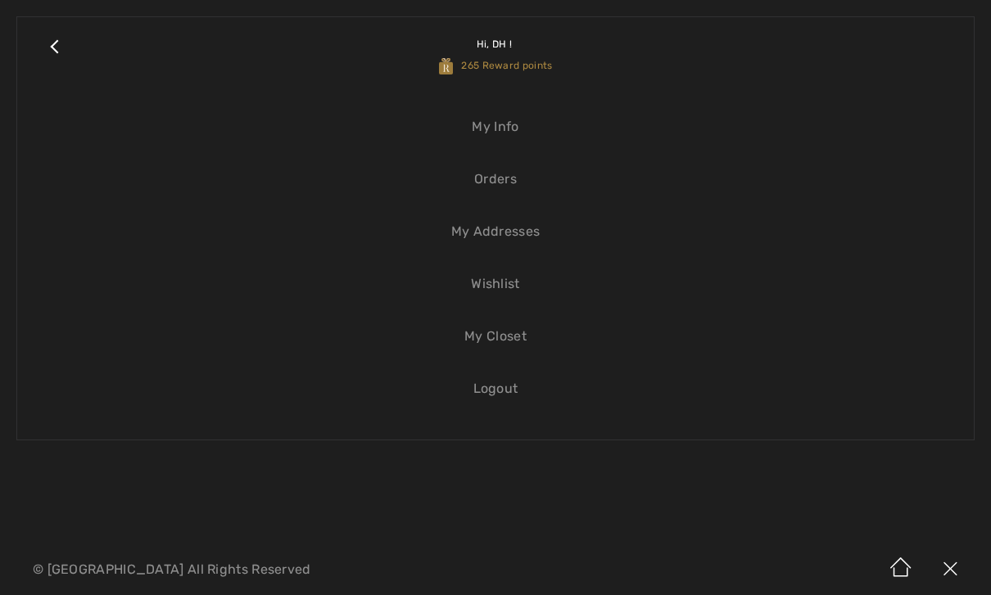
click at [59, 38] on link "Close submenu" at bounding box center [54, 55] width 41 height 43
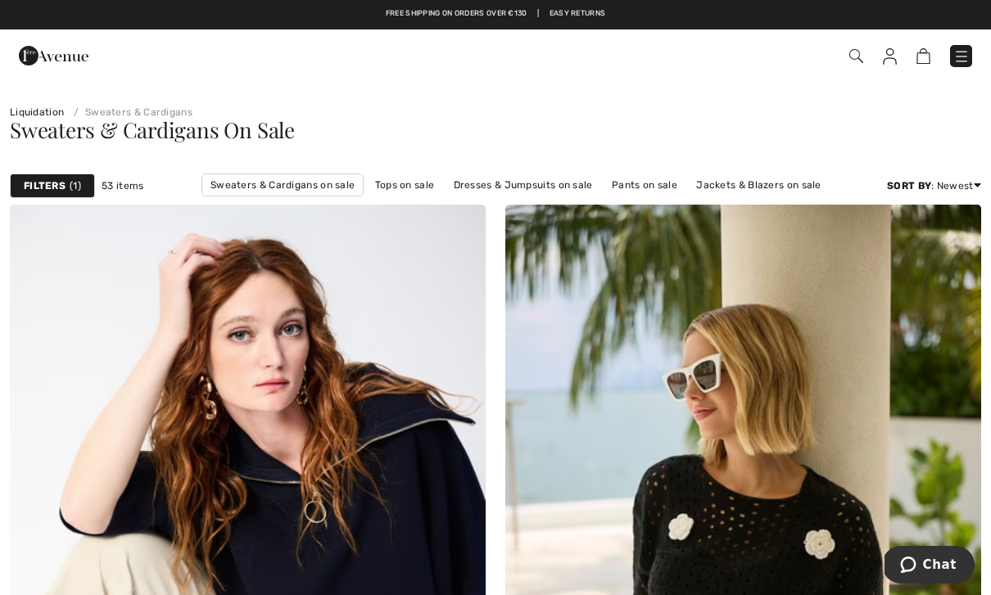
click at [960, 57] on img at bounding box center [961, 56] width 16 height 16
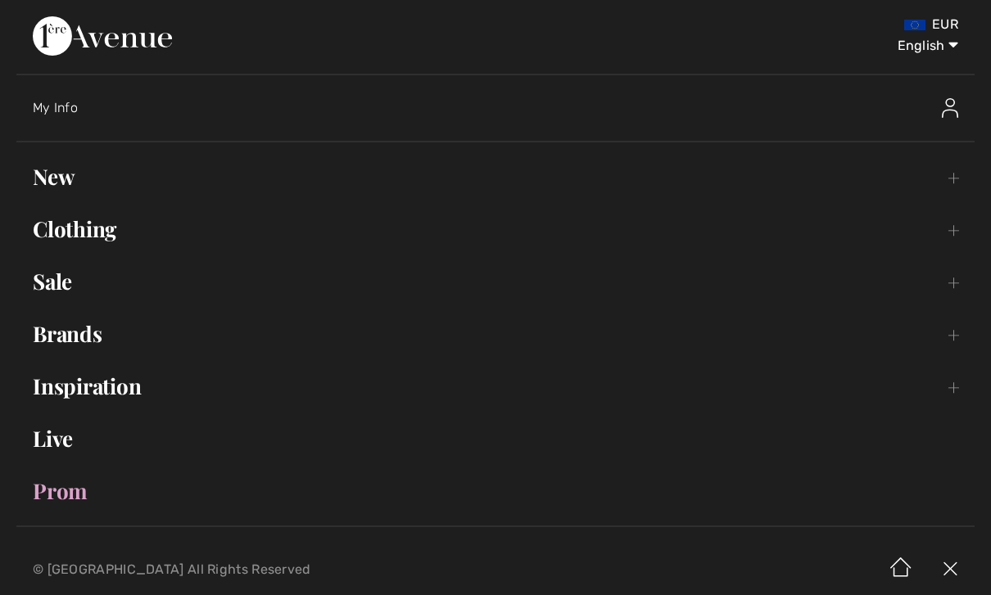
click at [85, 240] on link "Clothing Toggle submenu" at bounding box center [495, 229] width 958 height 36
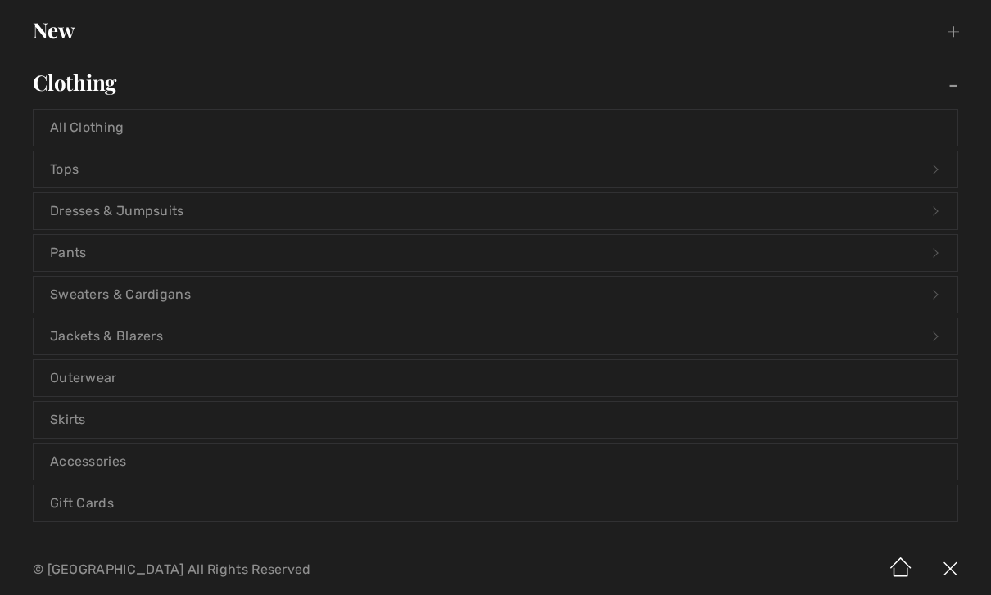
scroll to position [160, 0]
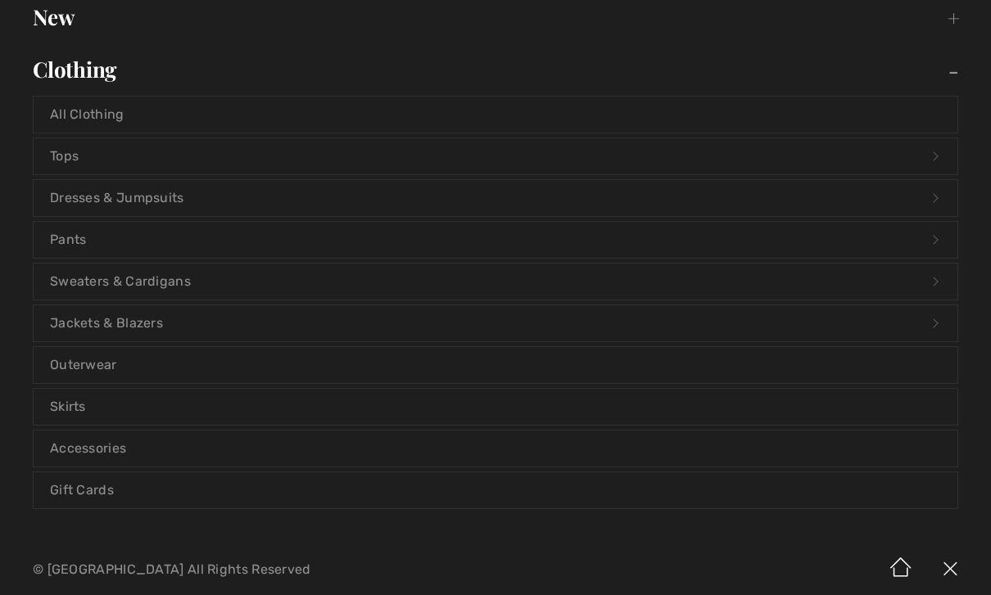
click at [73, 333] on link "Jackets & Blazers Open submenu" at bounding box center [496, 323] width 924 height 36
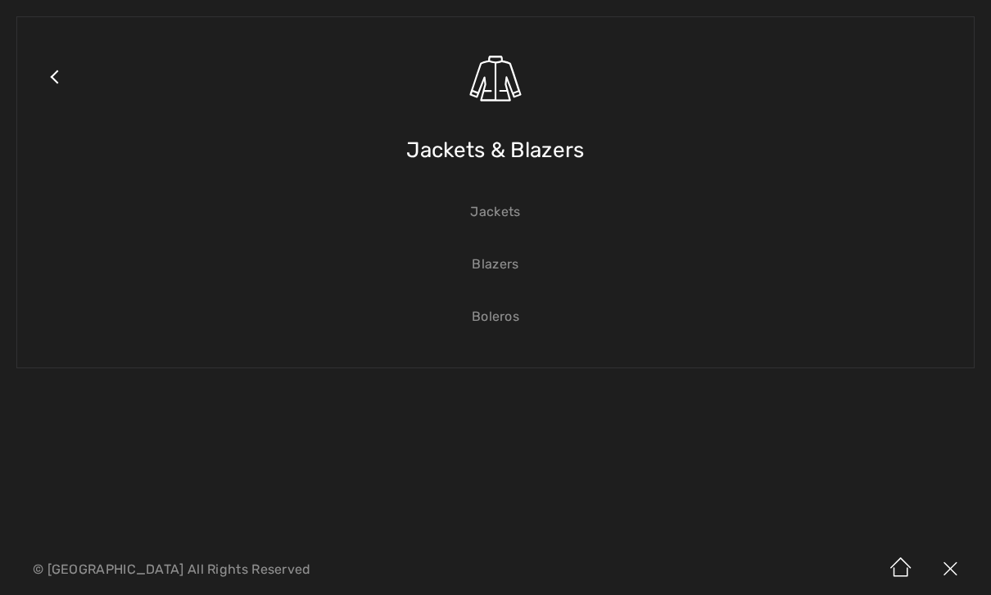
click at [386, 155] on link "Jackets & Blazers" at bounding box center [516, 98] width 883 height 128
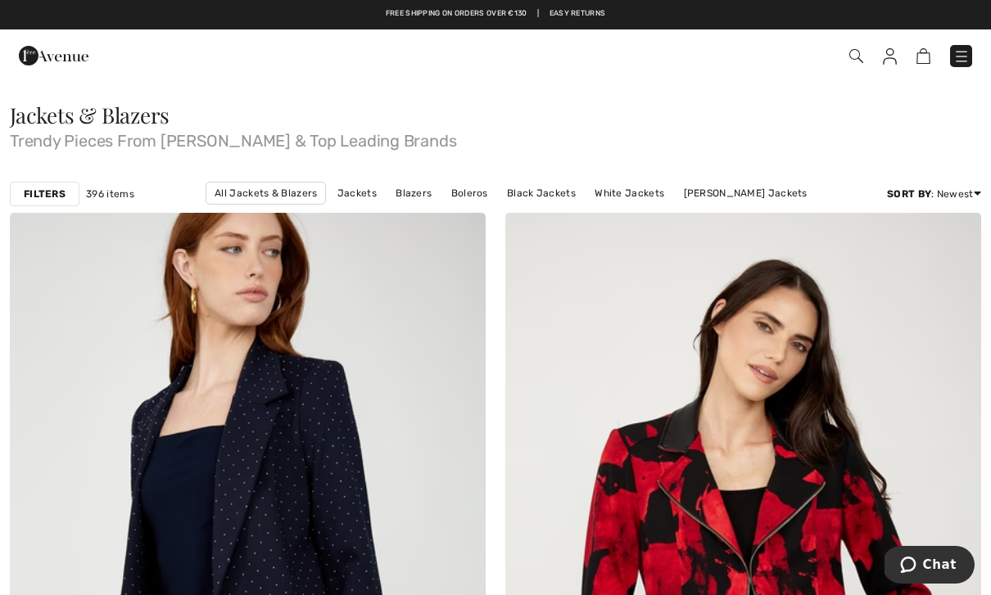
click at [58, 200] on strong "Filters" at bounding box center [45, 194] width 42 height 15
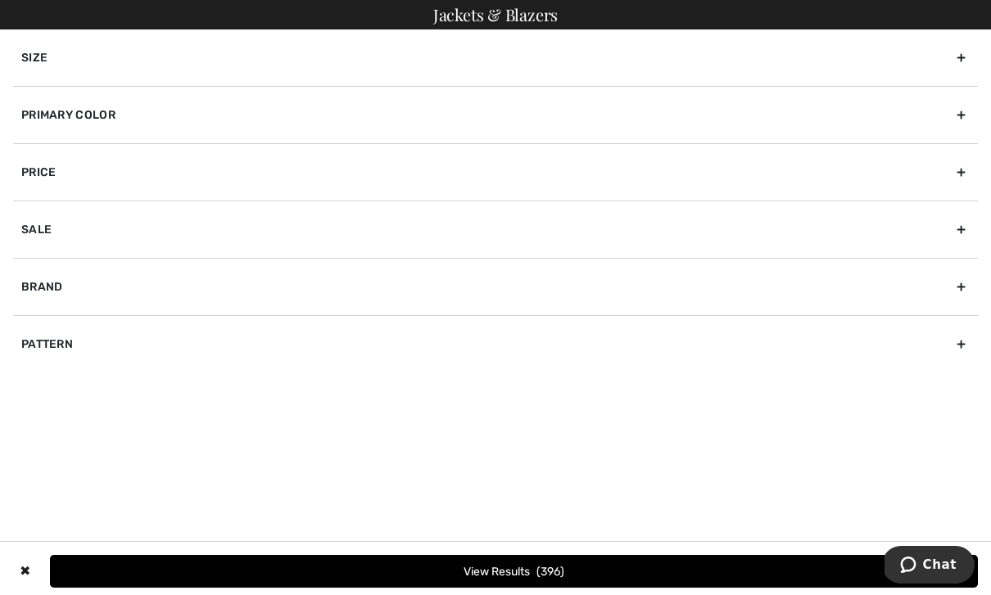
click at [48, 66] on div "Size" at bounding box center [495, 57] width 965 height 57
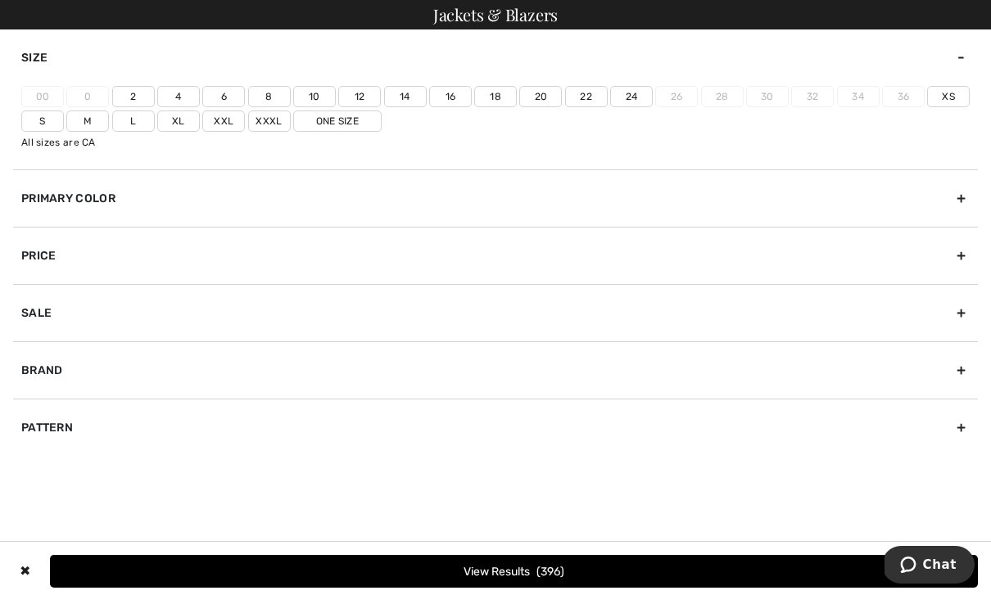
click at [487, 95] on label "18" at bounding box center [495, 96] width 43 height 21
click at [0, 0] on input"] "18" at bounding box center [0, 0] width 0 height 0
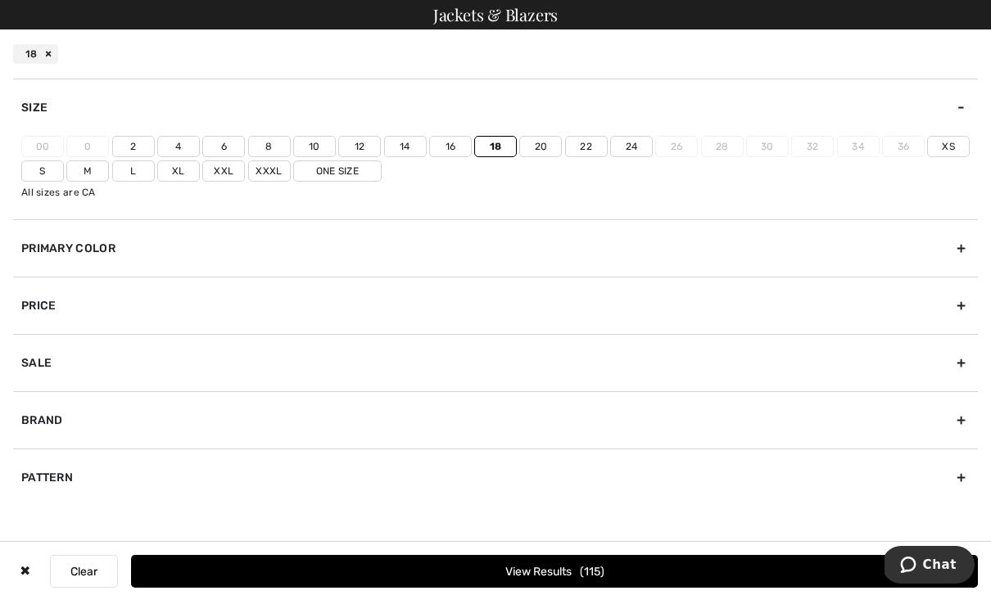
click at [410, 579] on button "View Results 115" at bounding box center [554, 571] width 847 height 33
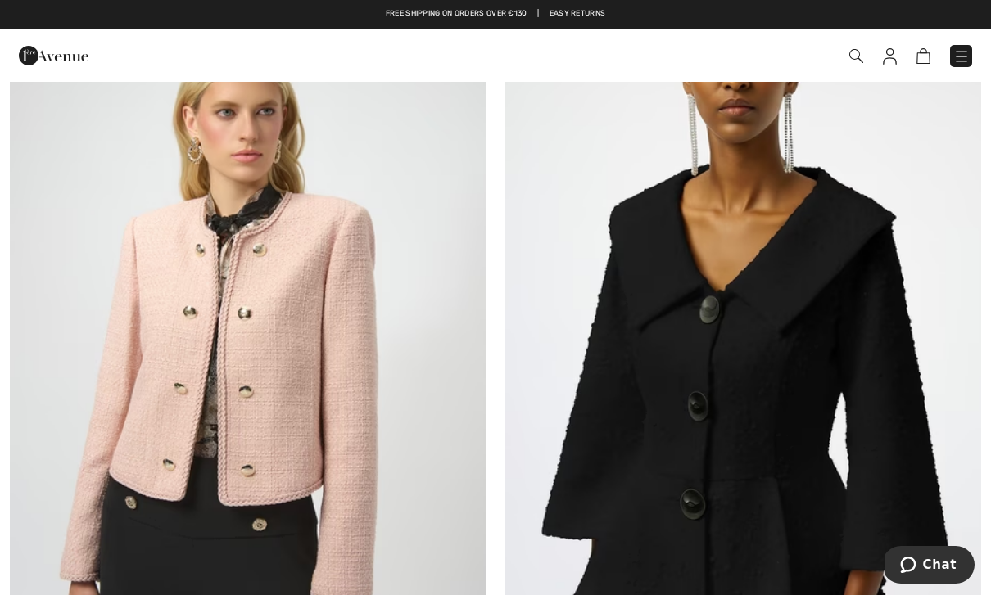
scroll to position [10651, 0]
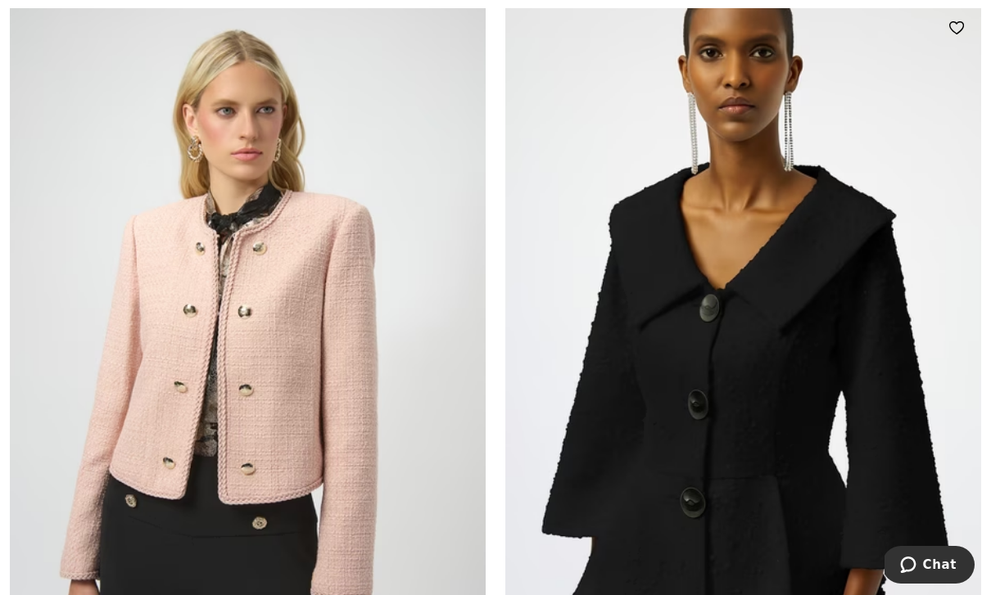
click at [631, 365] on img at bounding box center [743, 360] width 476 height 714
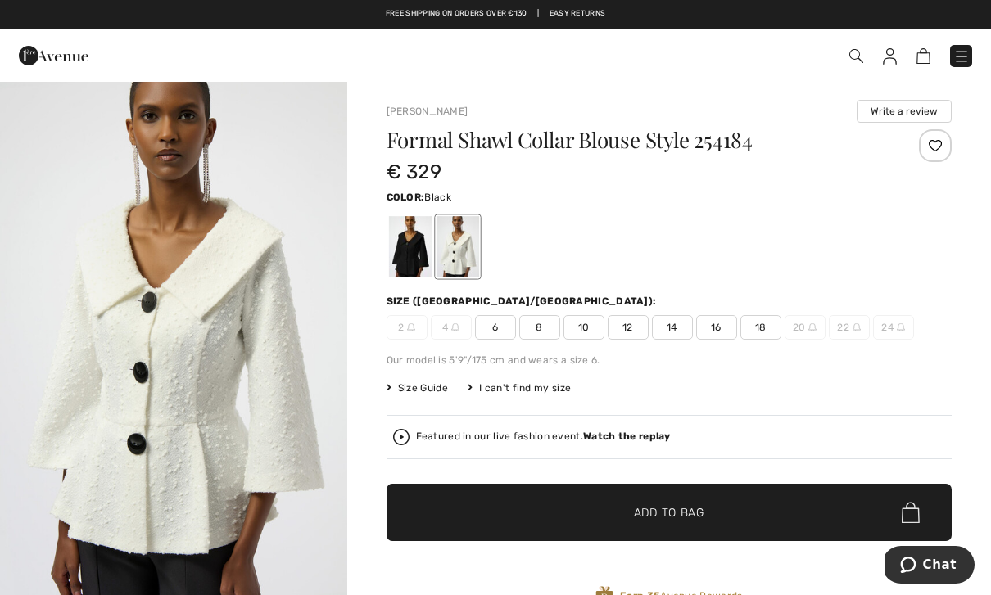
click at [398, 250] on div at bounding box center [409, 246] width 43 height 61
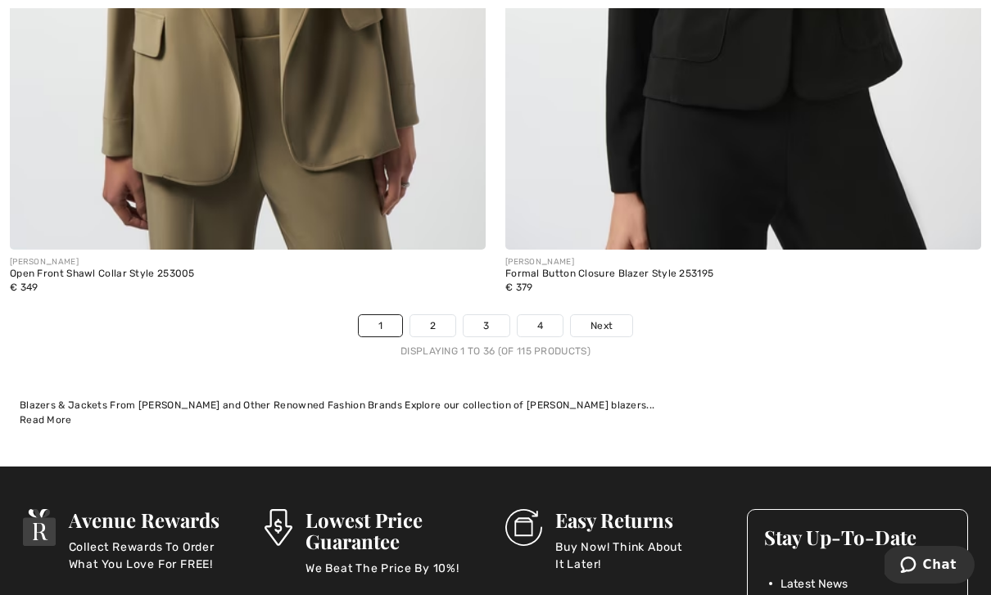
scroll to position [14279, 0]
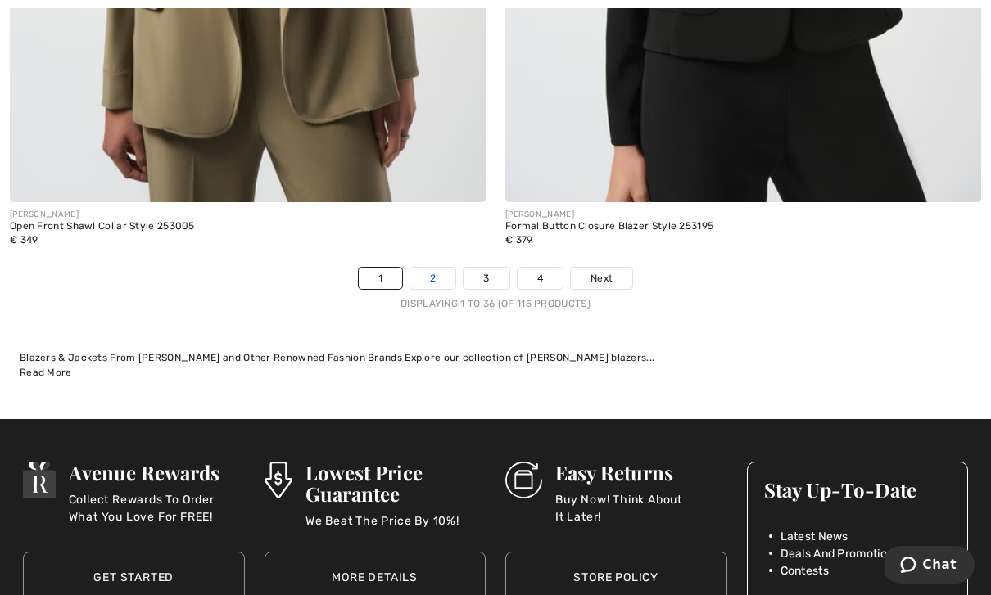
click at [426, 272] on link "2" at bounding box center [432, 278] width 45 height 21
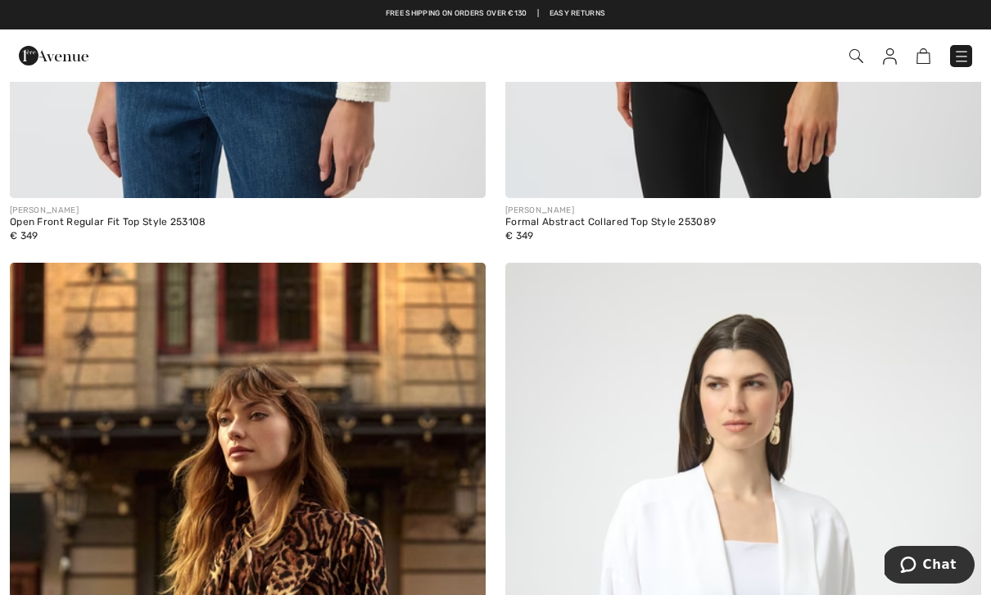
scroll to position [10317, 0]
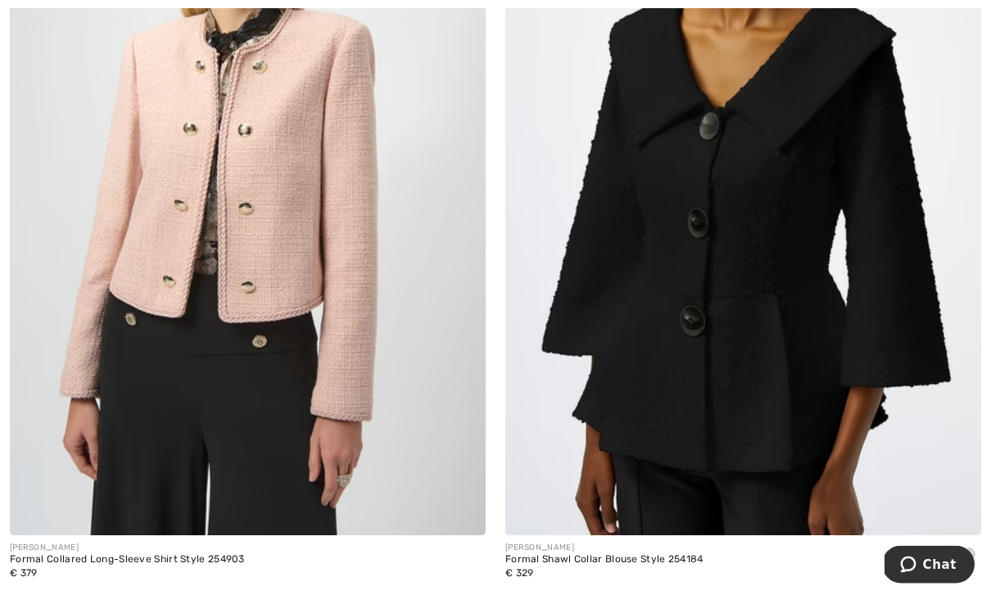
scroll to position [10832, 0]
click at [616, 333] on img at bounding box center [743, 178] width 476 height 714
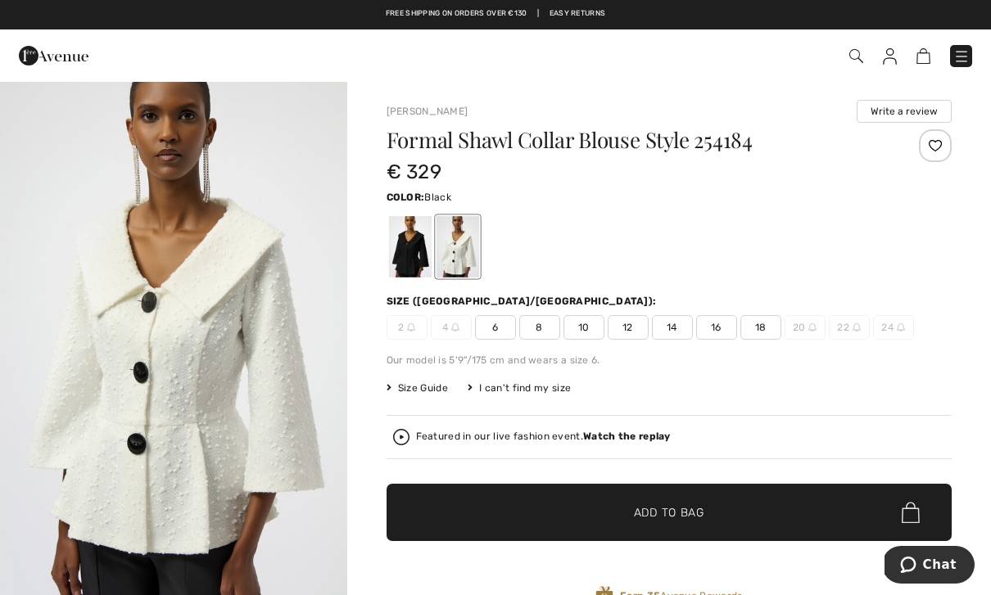
click at [411, 247] on div at bounding box center [409, 246] width 43 height 61
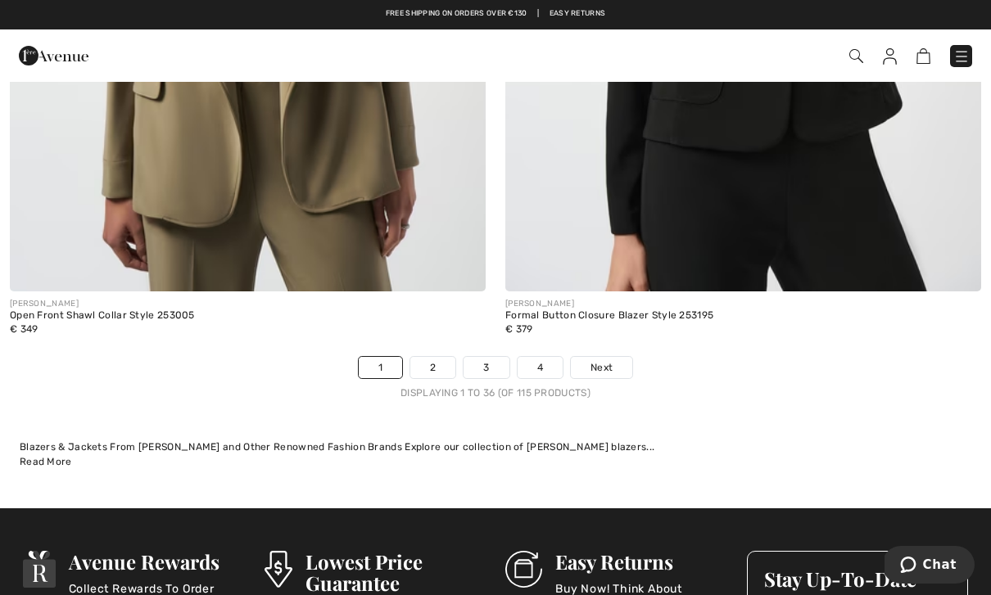
scroll to position [14117, 0]
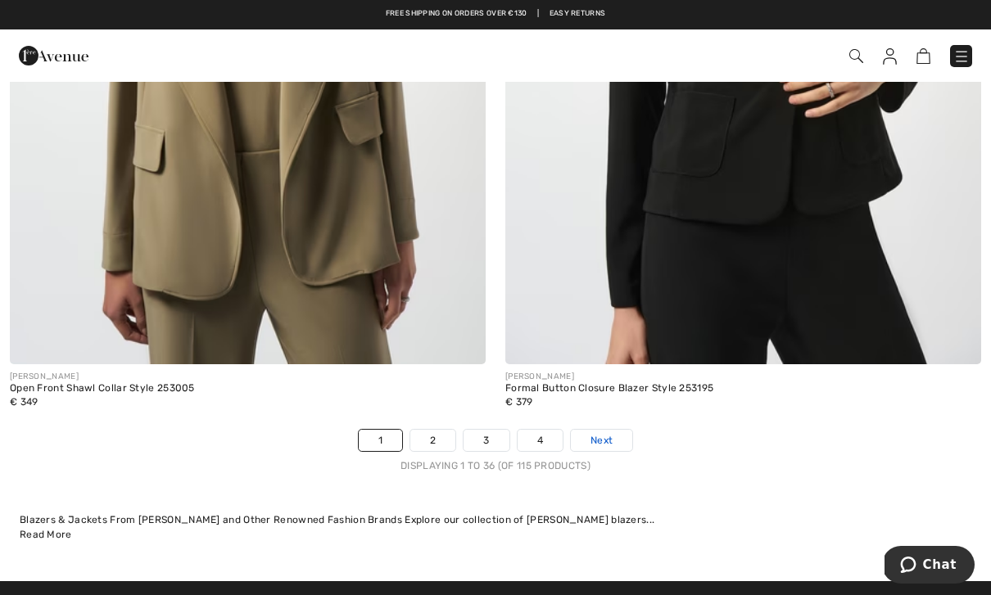
click at [617, 432] on link "Next" at bounding box center [601, 440] width 61 height 21
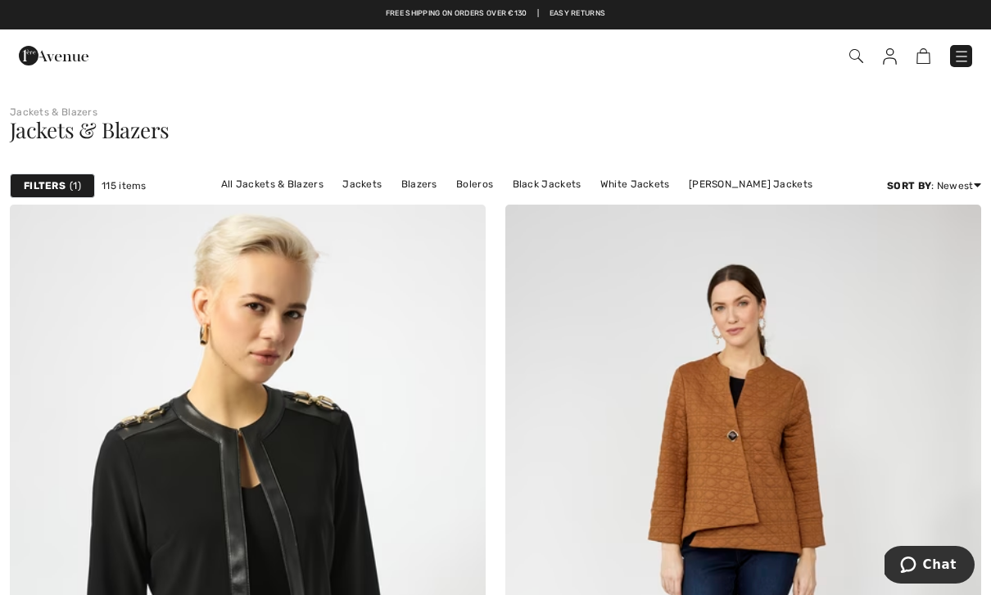
click at [968, 59] on img at bounding box center [961, 56] width 16 height 16
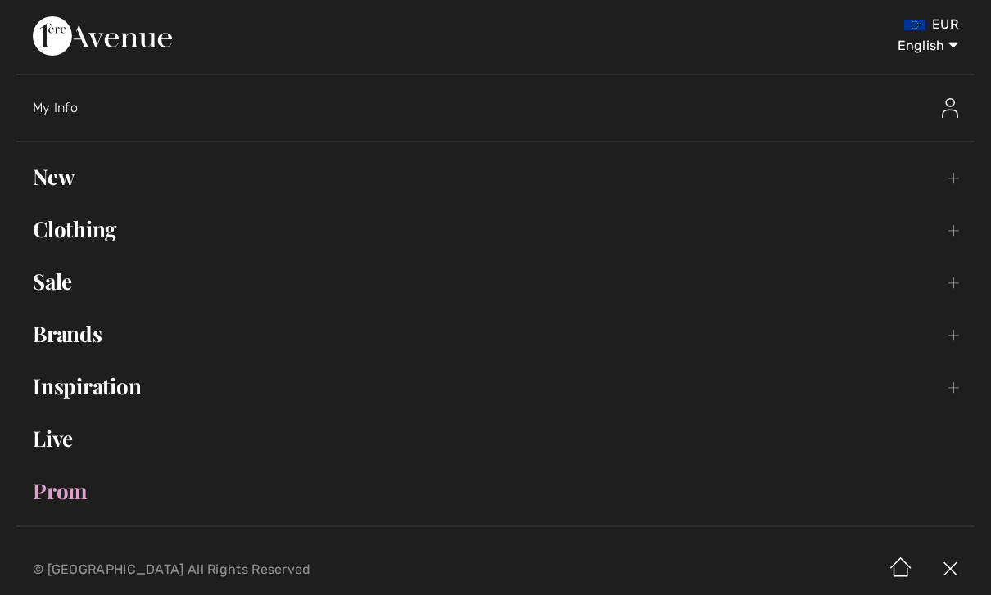
click at [108, 224] on link "Clothing Toggle submenu" at bounding box center [495, 229] width 958 height 36
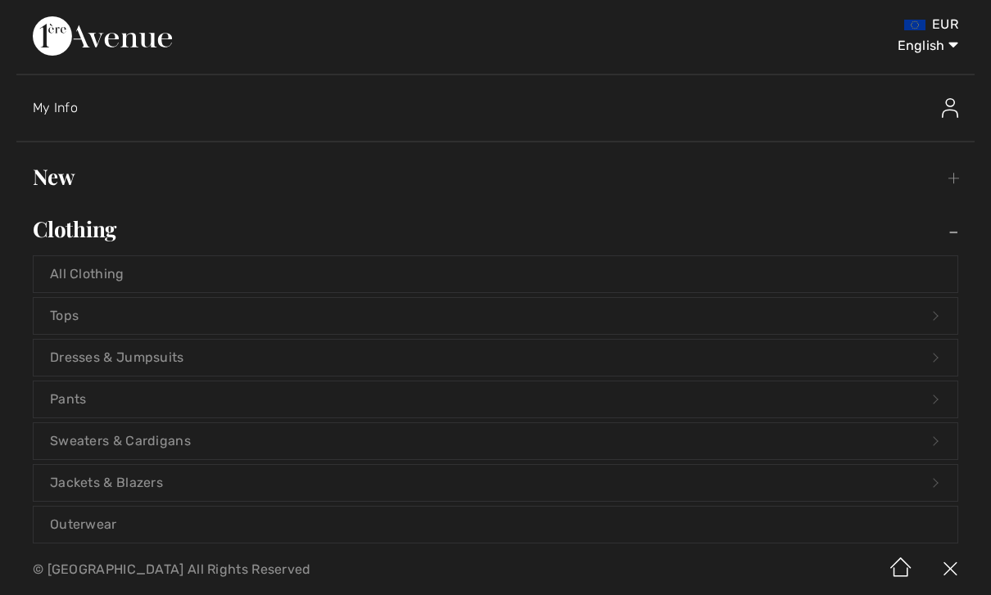
click at [169, 440] on link "Sweaters & Cardigans Open submenu" at bounding box center [496, 441] width 924 height 36
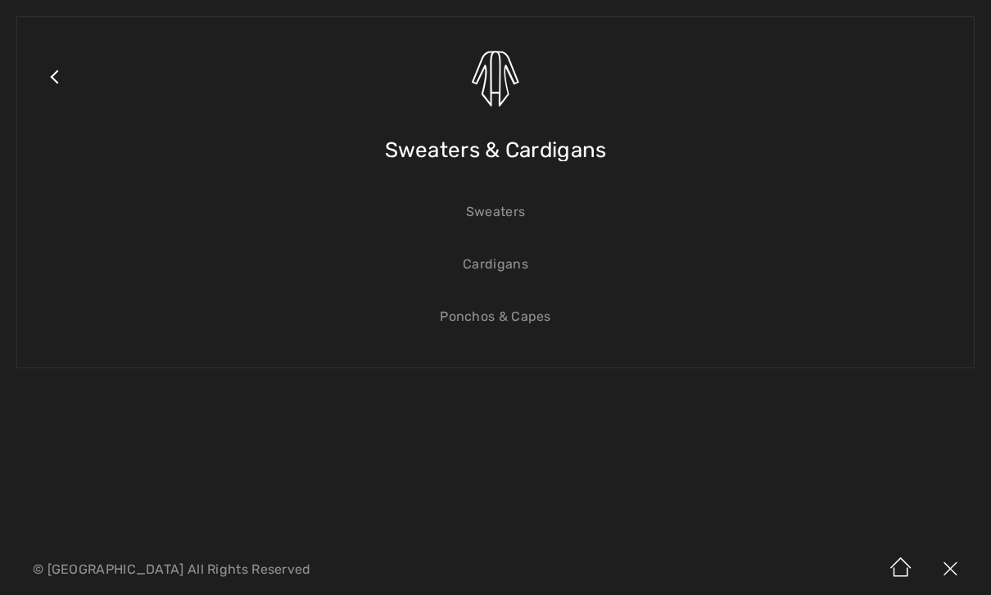
click at [509, 276] on link "Cardigans" at bounding box center [496, 265] width 924 height 36
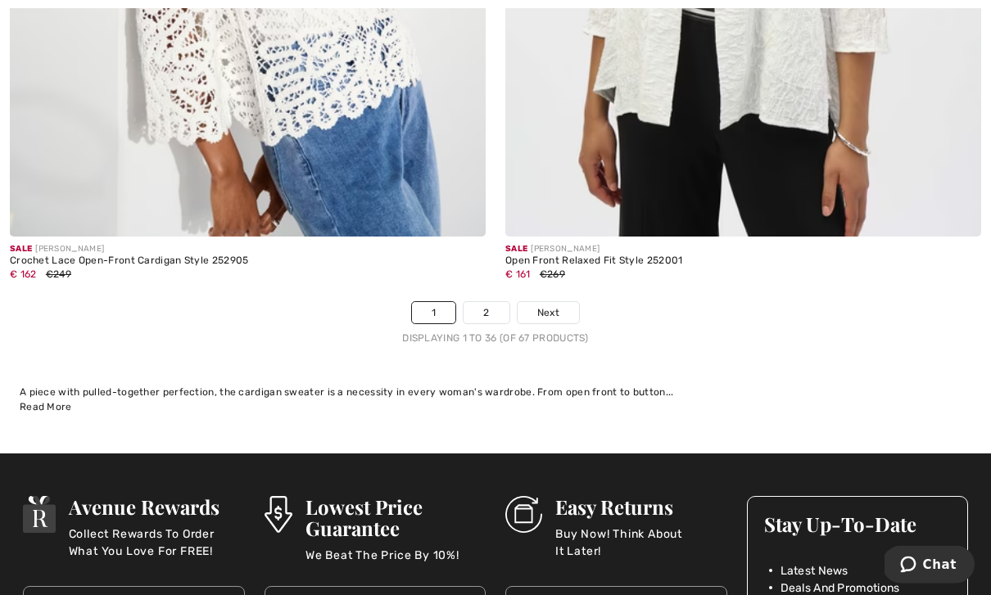
scroll to position [14222, 0]
click at [559, 305] on span "Next" at bounding box center [548, 312] width 22 height 15
